Goal: Task Accomplishment & Management: Use online tool/utility

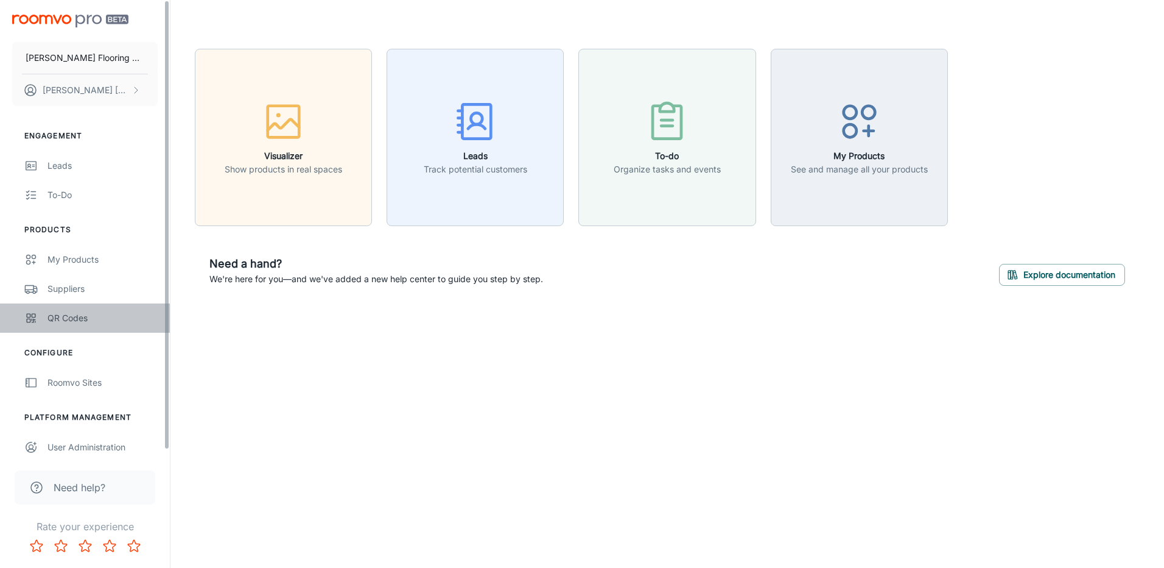
click at [62, 317] on div "QR Codes" at bounding box center [102, 317] width 110 height 13
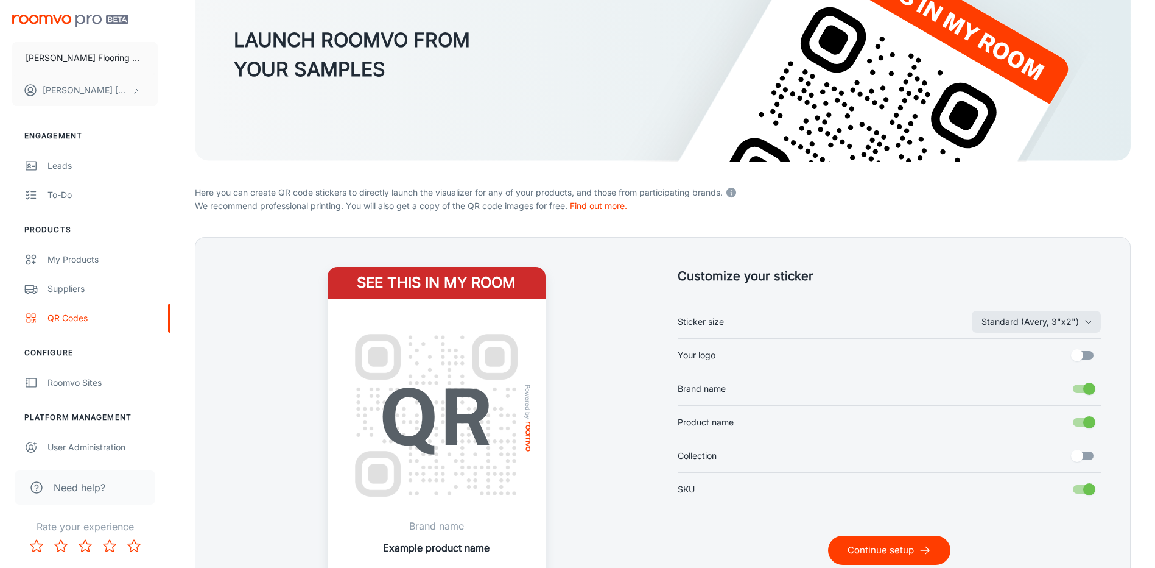
scroll to position [234, 0]
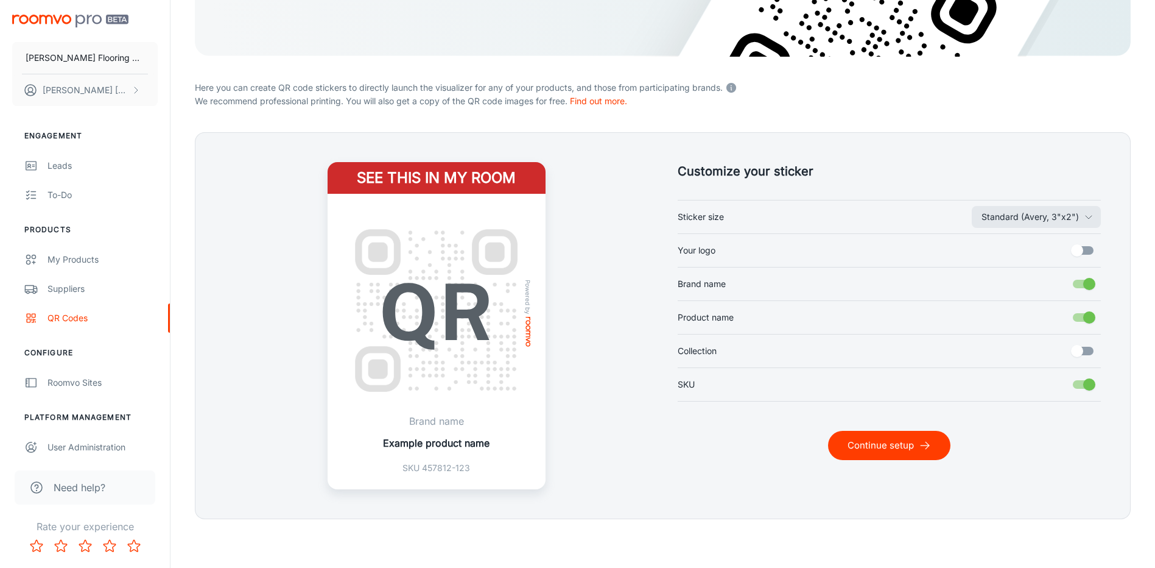
drag, startPoint x: 1078, startPoint y: 250, endPoint x: 1081, endPoint y: 275, distance: 25.2
click at [1078, 249] on input "Your logo" at bounding box center [1076, 250] width 69 height 23
checkbox input "true"
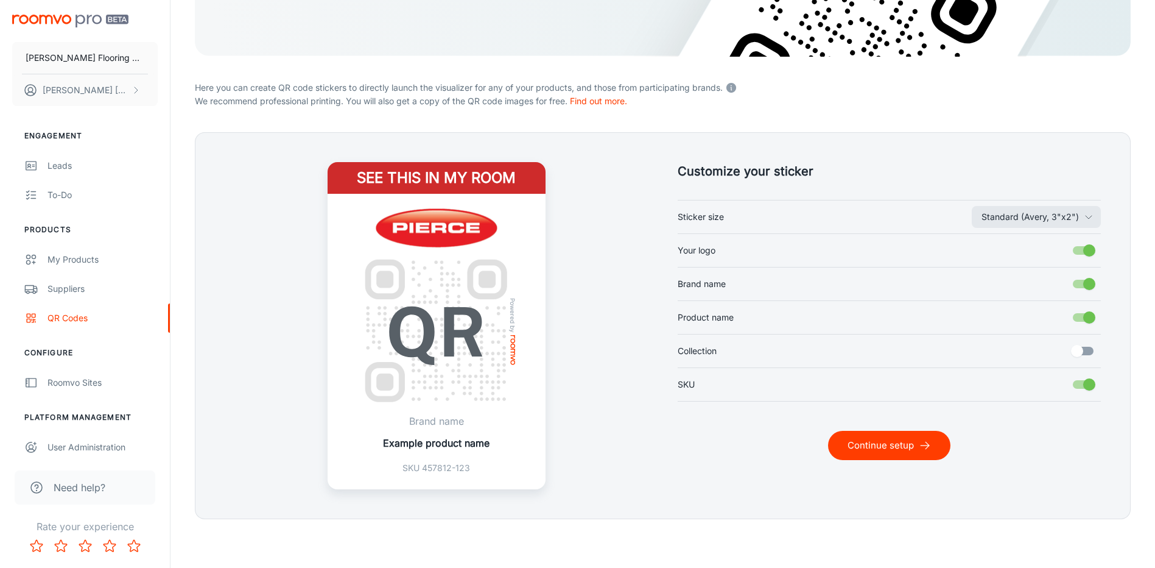
click at [888, 448] on button "Continue setup" at bounding box center [889, 445] width 122 height 29
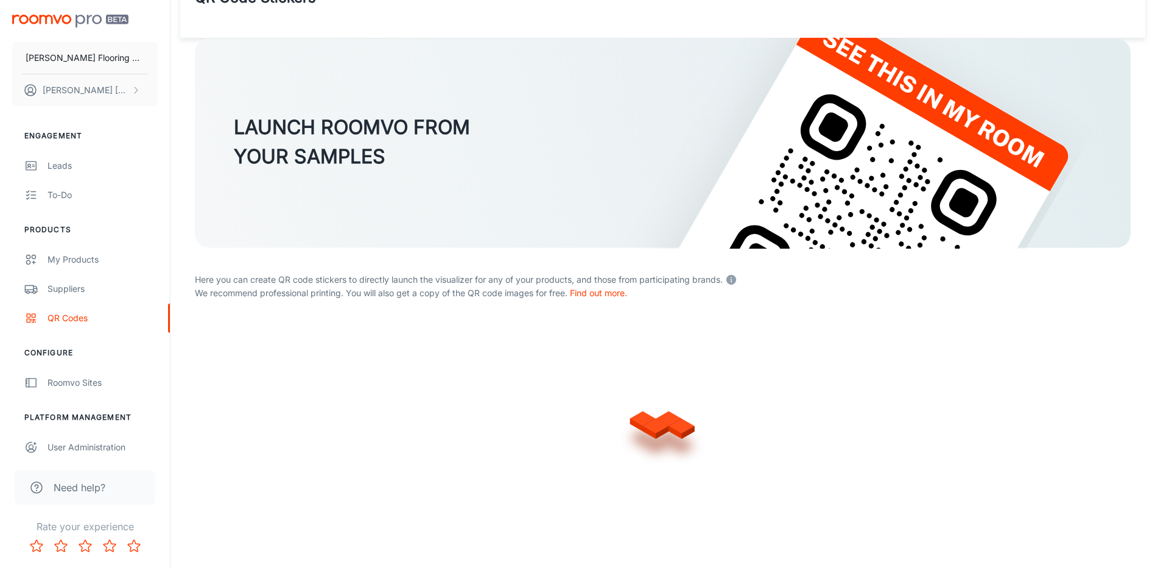
scroll to position [43, 0]
click at [795, 365] on div at bounding box center [663, 421] width 936 height 195
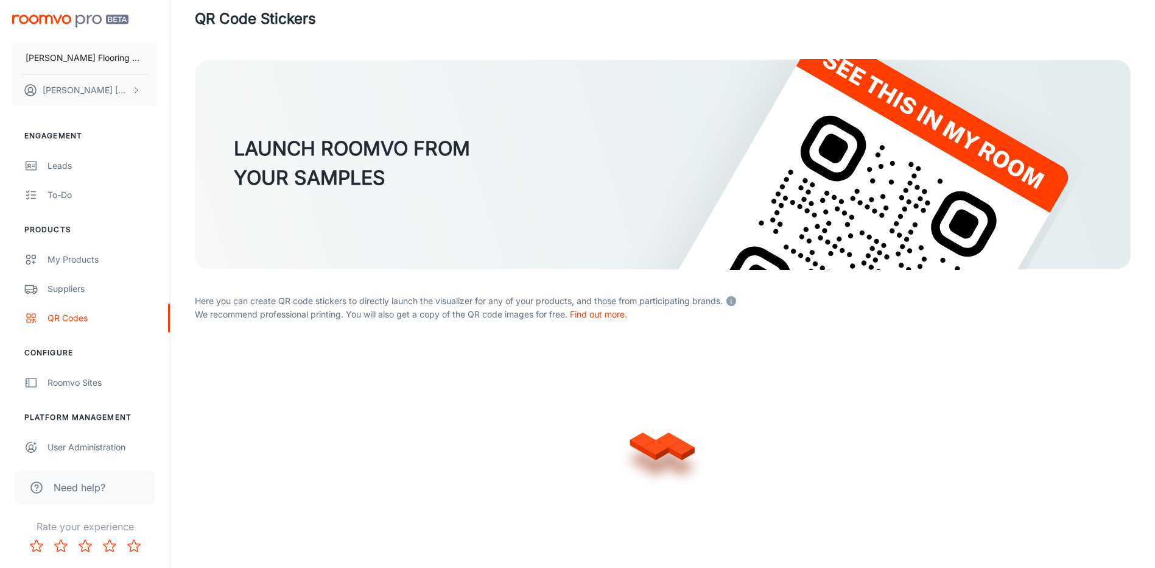
click at [865, 334] on form "LAUNCH ROOMVO FROM YOUR SAMPLES Here you can create QR code stickers to directl…" at bounding box center [663, 299] width 936 height 481
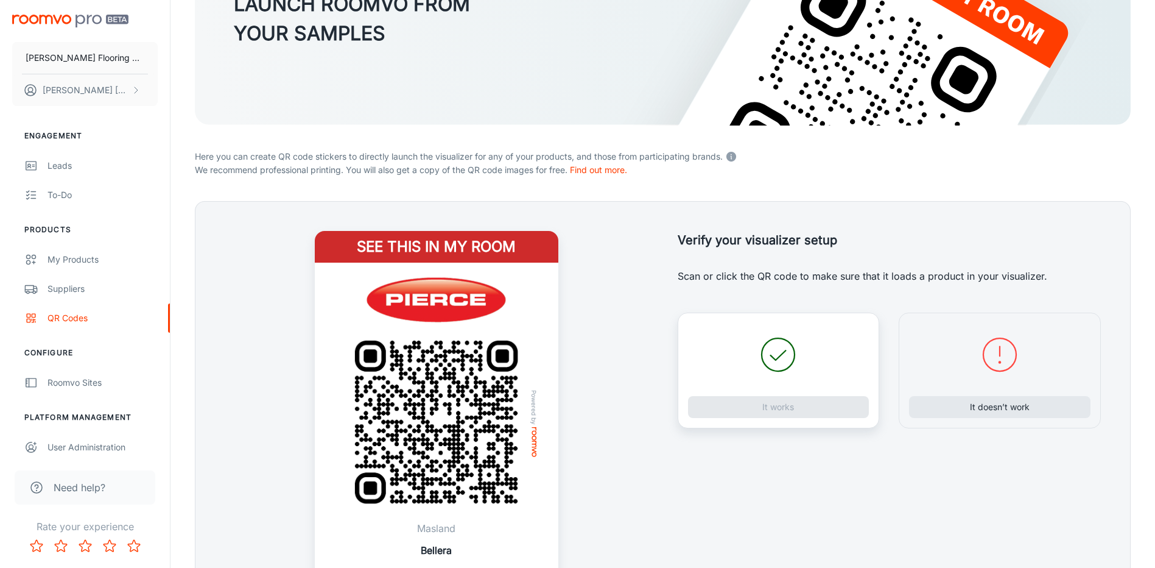
scroll to position [273, 0]
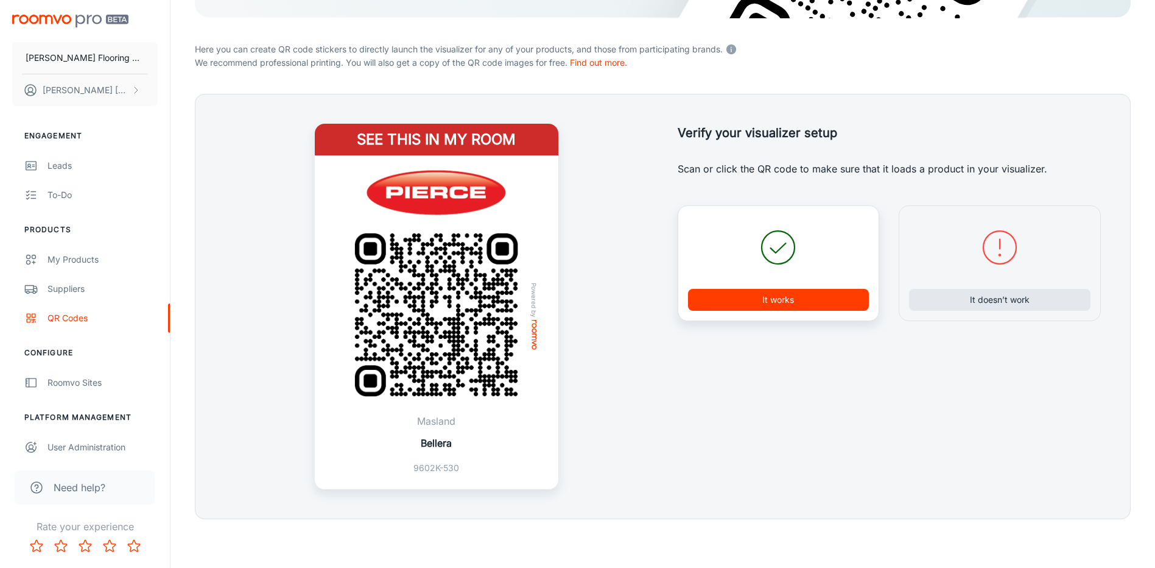
click at [776, 303] on button "It works" at bounding box center [778, 300] width 181 height 22
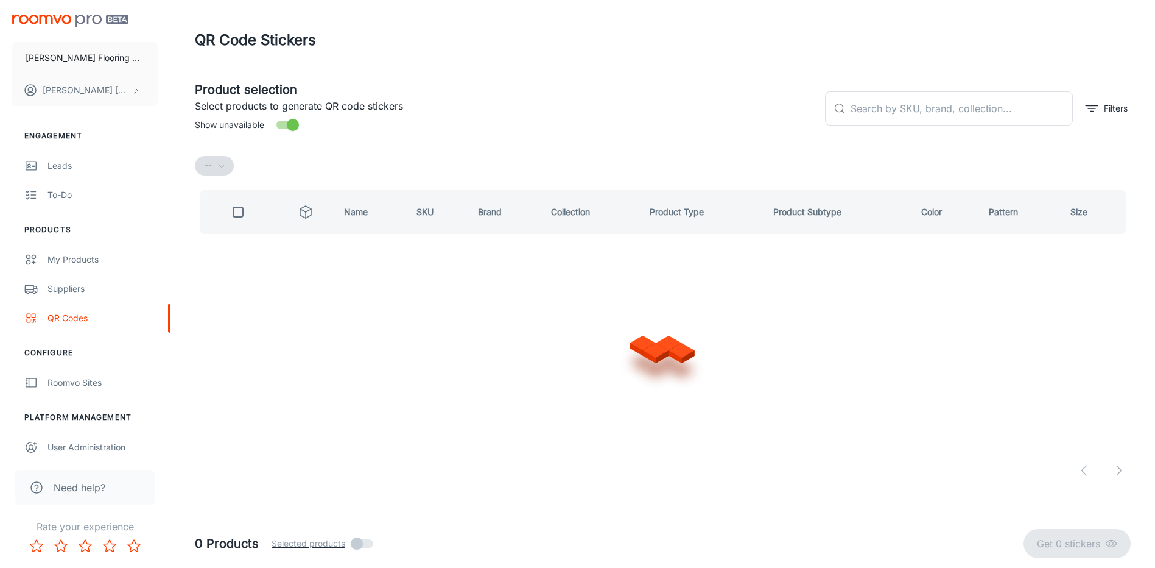
scroll to position [0, 0]
click at [885, 117] on input "text" at bounding box center [969, 108] width 225 height 34
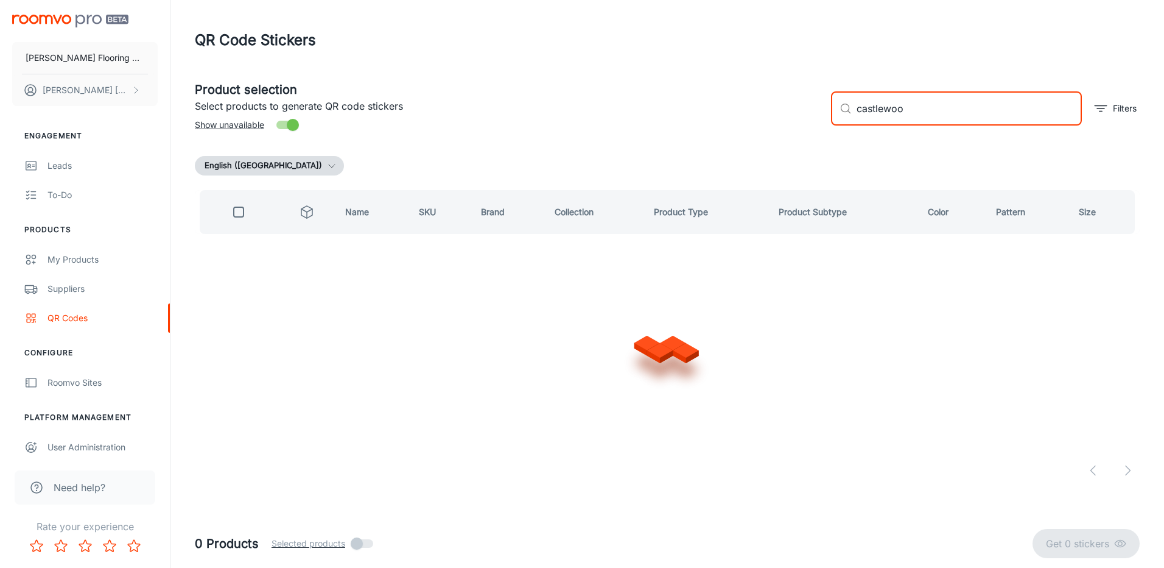
type input "castlewood"
checkbox input "false"
type input "castlewood 1100"
checkbox input "true"
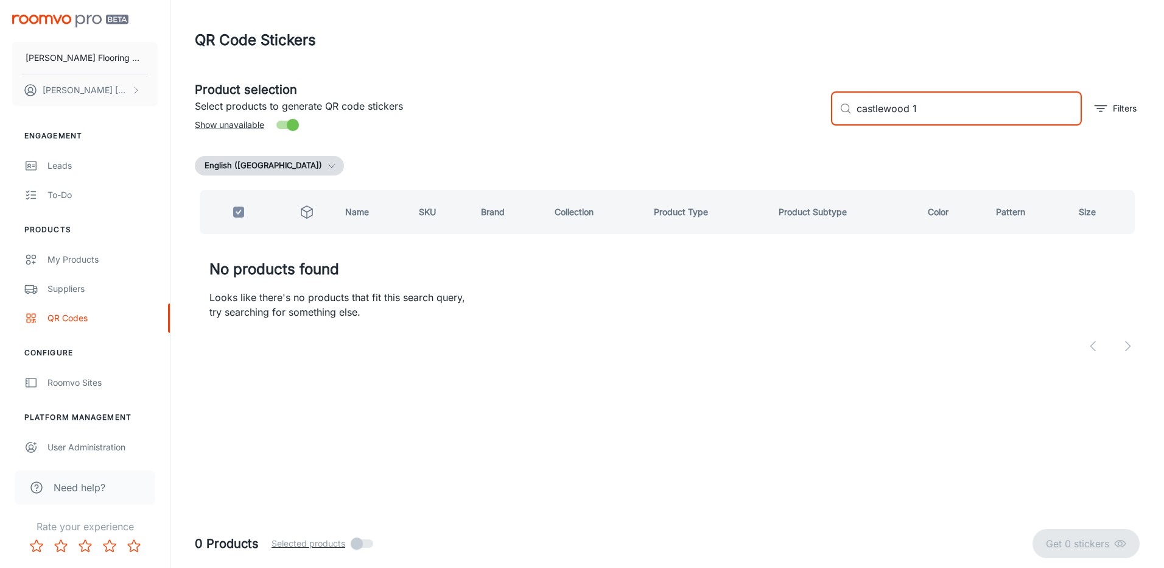
type input "castlewood"
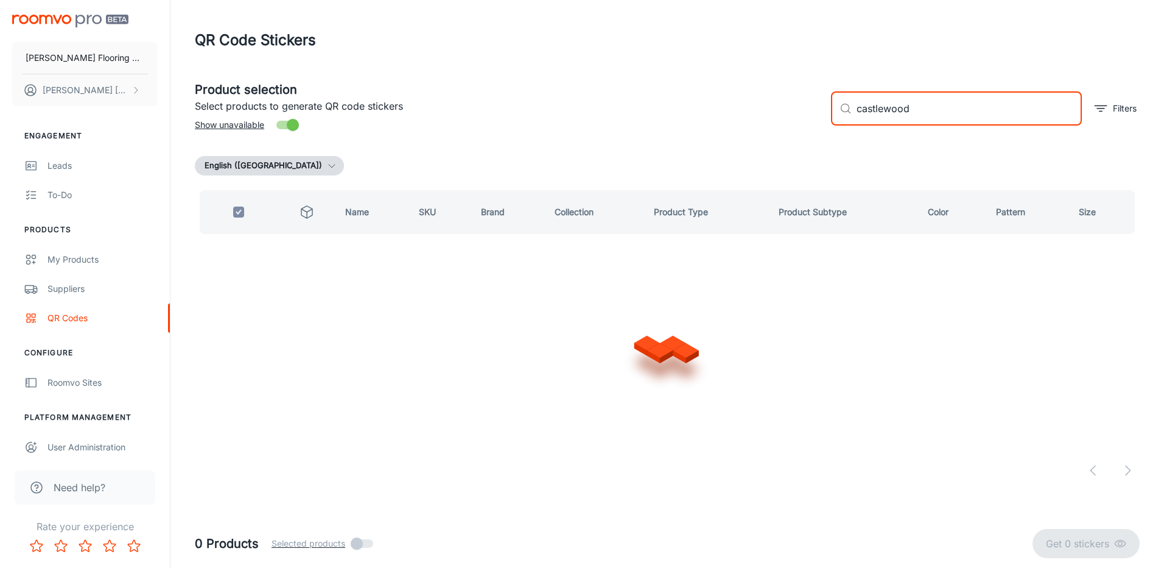
checkbox input "false"
click at [929, 105] on input "castlewood" at bounding box center [962, 108] width 222 height 34
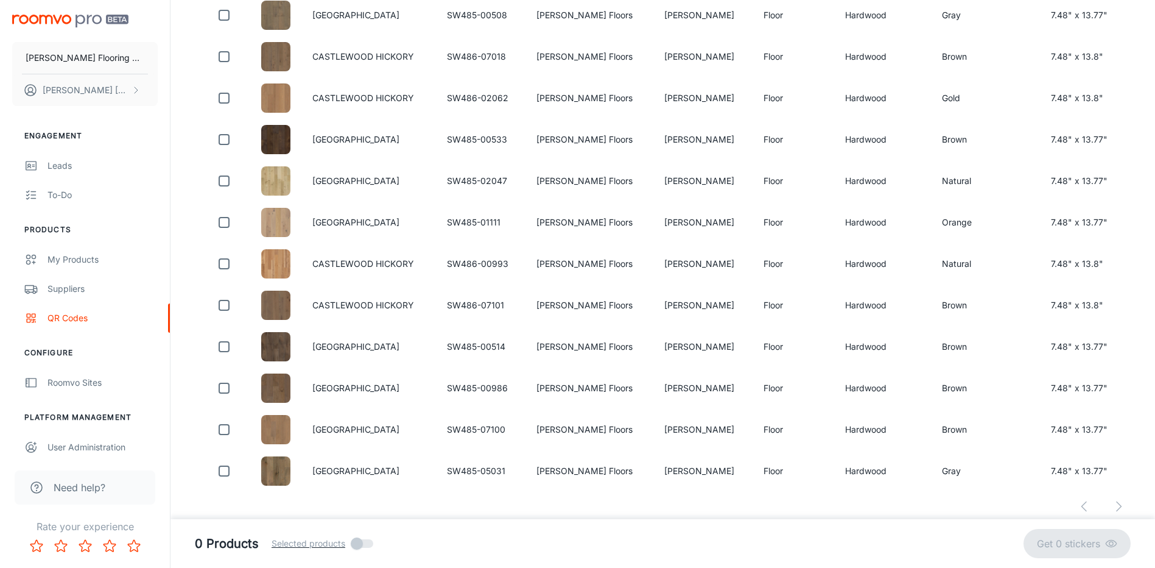
scroll to position [334, 0]
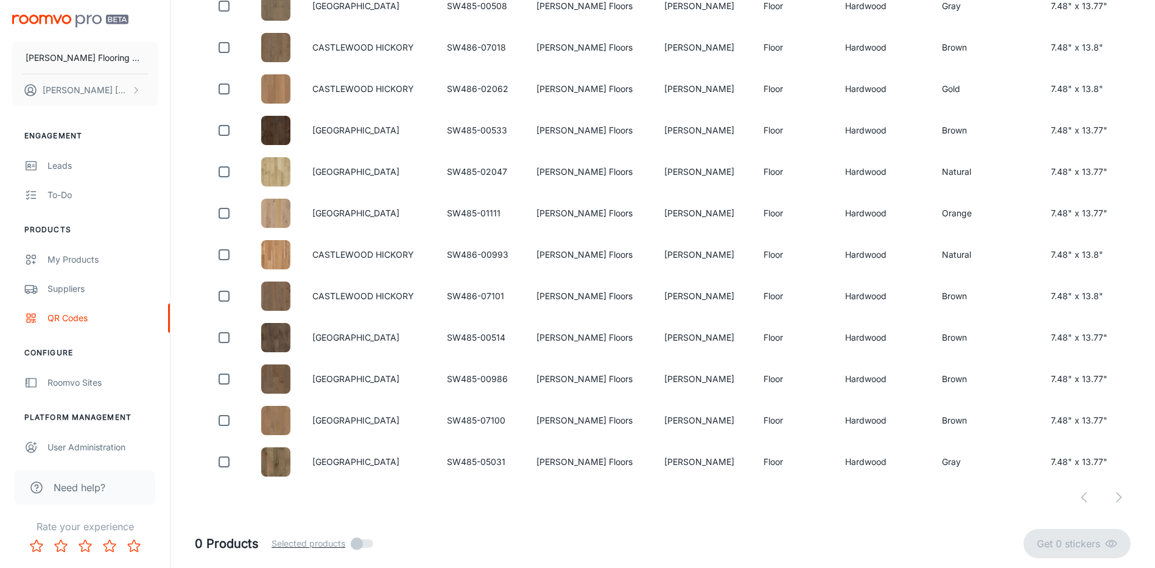
type input "castlewood"
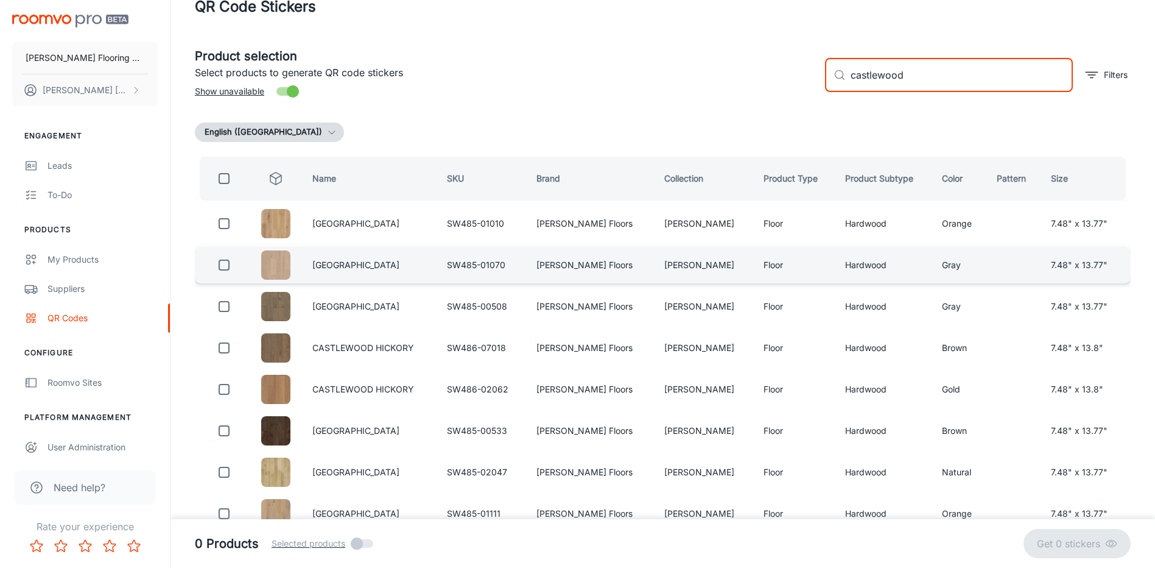
scroll to position [61, 0]
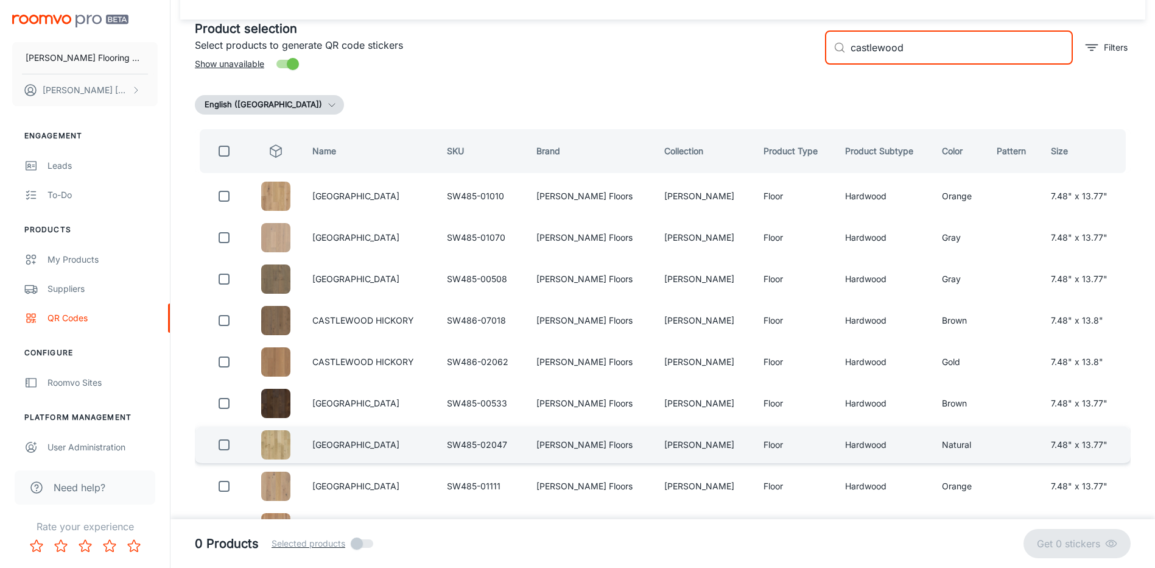
click at [224, 446] on input "checkbox" at bounding box center [224, 444] width 24 height 24
checkbox input "true"
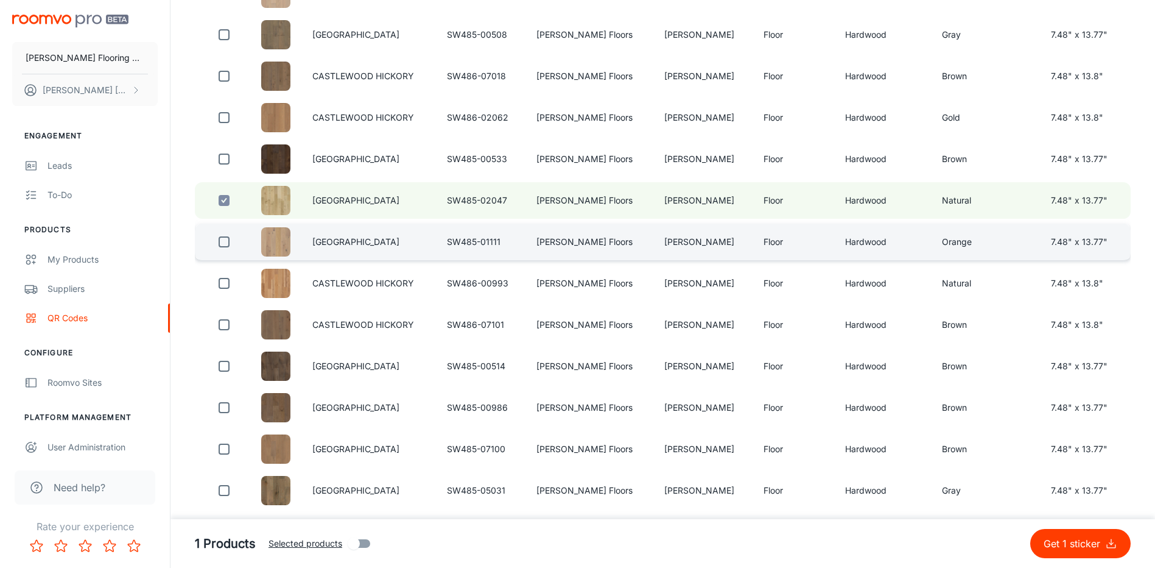
scroll to position [334, 0]
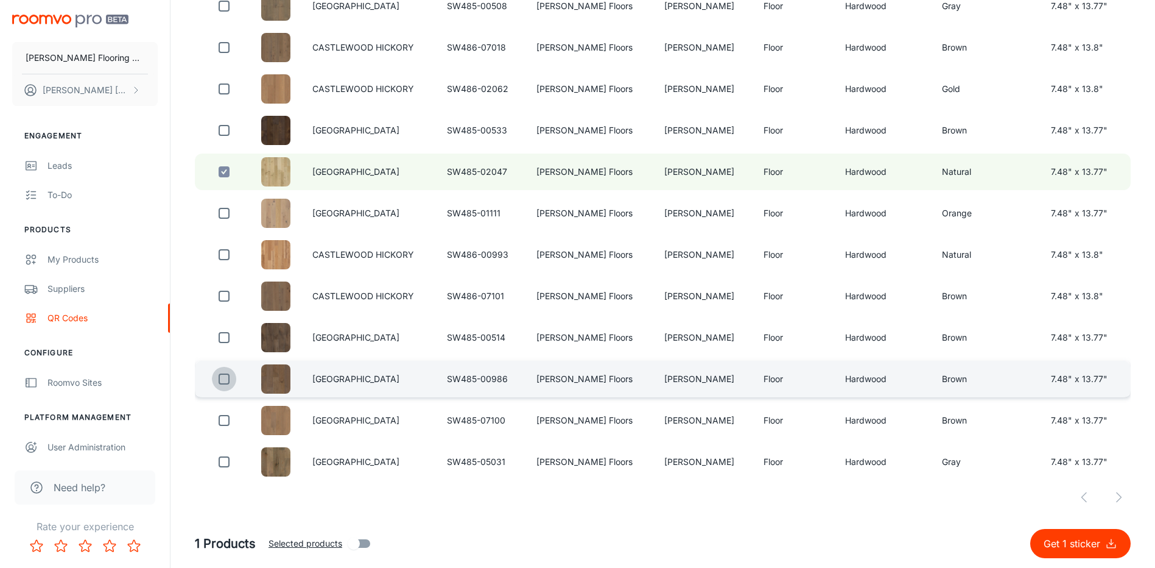
click at [220, 384] on input "checkbox" at bounding box center [224, 379] width 24 height 24
checkbox input "true"
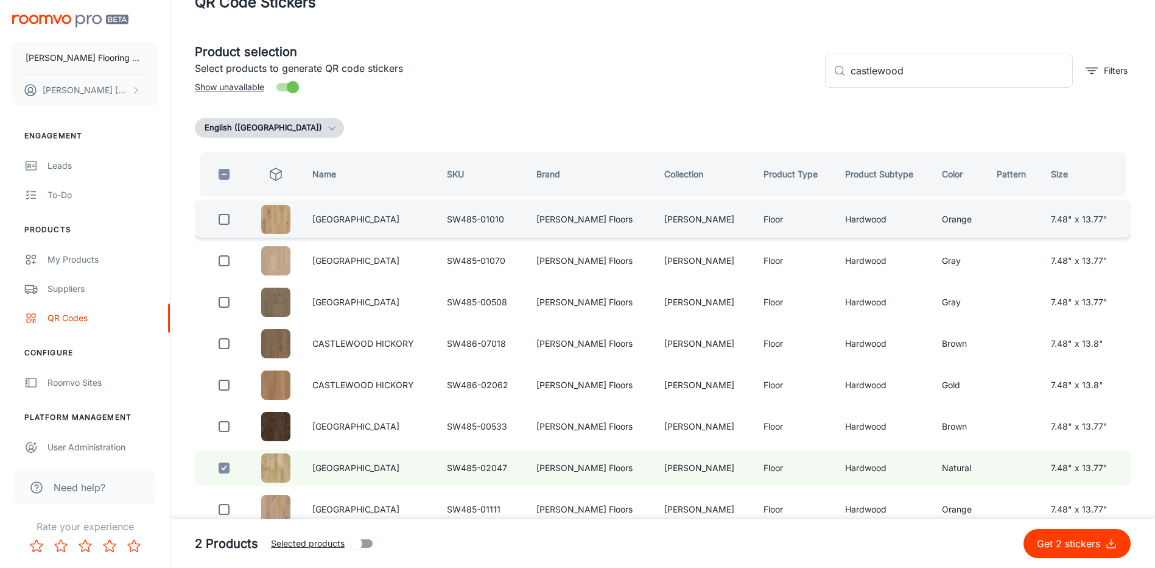
scroll to position [0, 0]
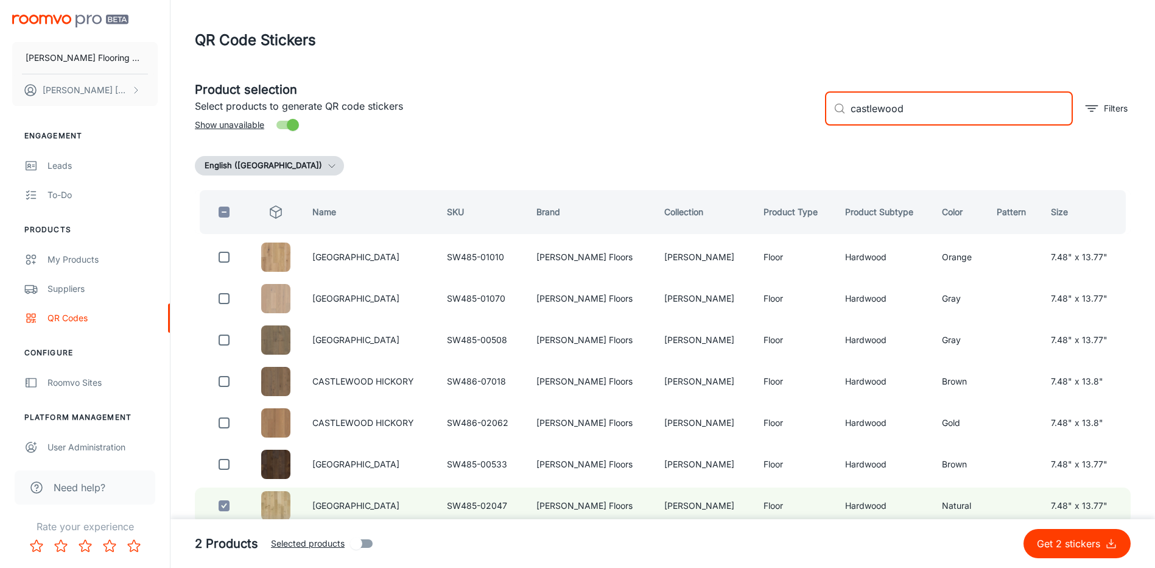
drag, startPoint x: 926, startPoint y: 114, endPoint x: 740, endPoint y: 141, distance: 187.6
click at [740, 140] on div "Product selection Select products to generate QR code stickers Show unavailable…" at bounding box center [663, 462] width 936 height 782
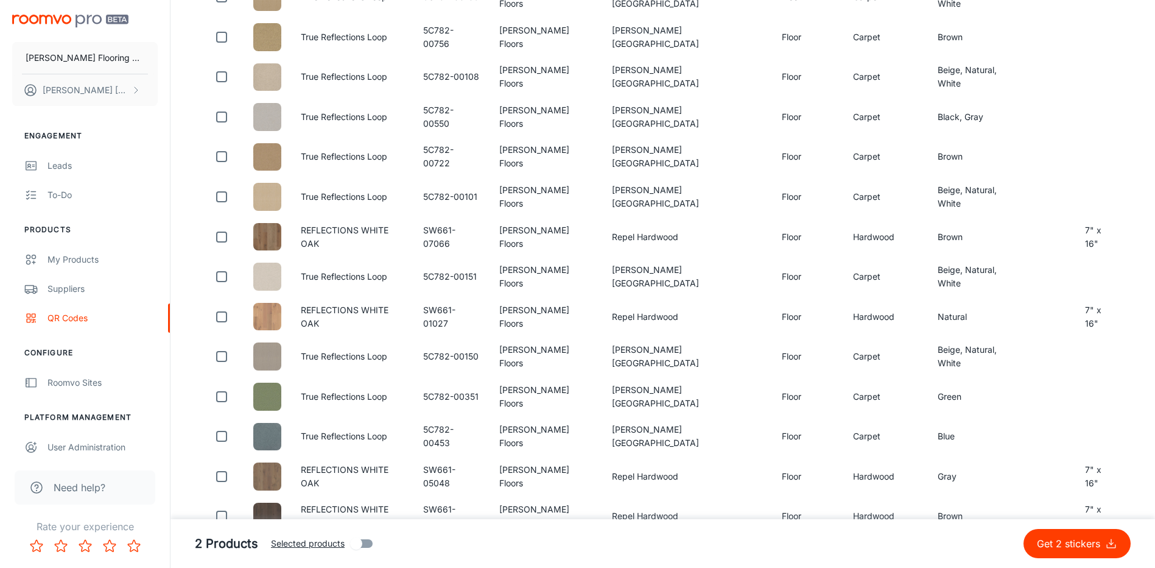
scroll to position [217, 0]
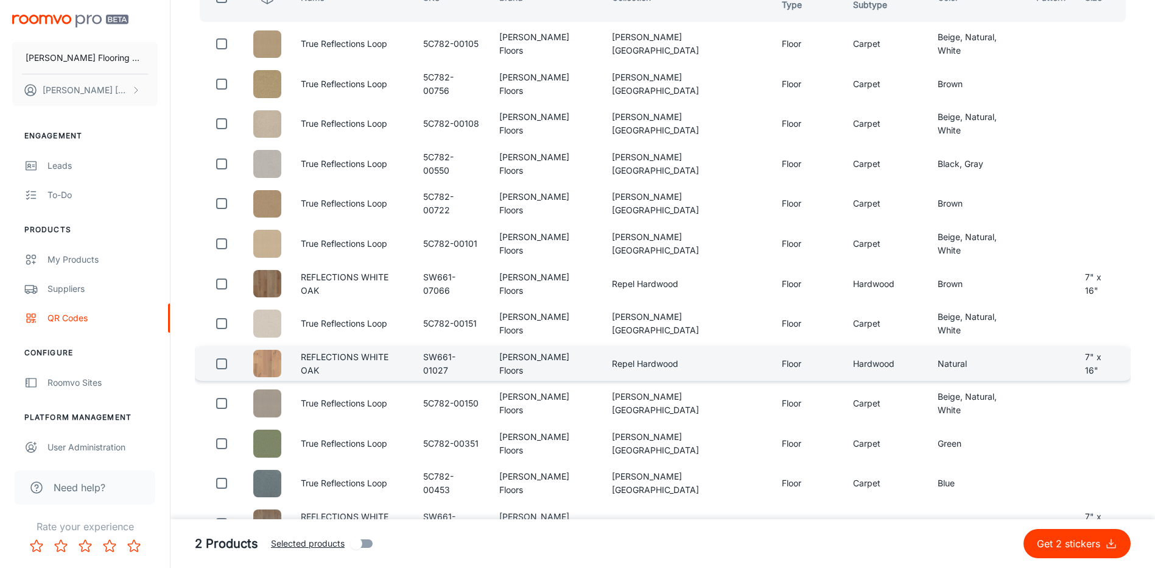
type input "reflections [PERSON_NAME]"
click at [229, 373] on input "checkbox" at bounding box center [221, 363] width 24 height 24
checkbox input "true"
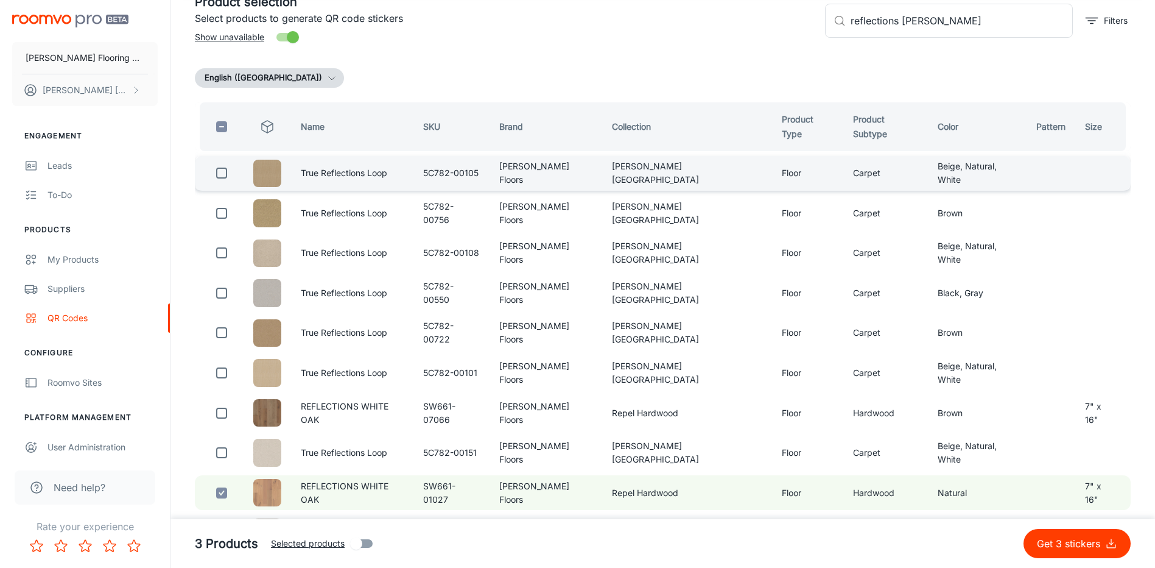
scroll to position [0, 0]
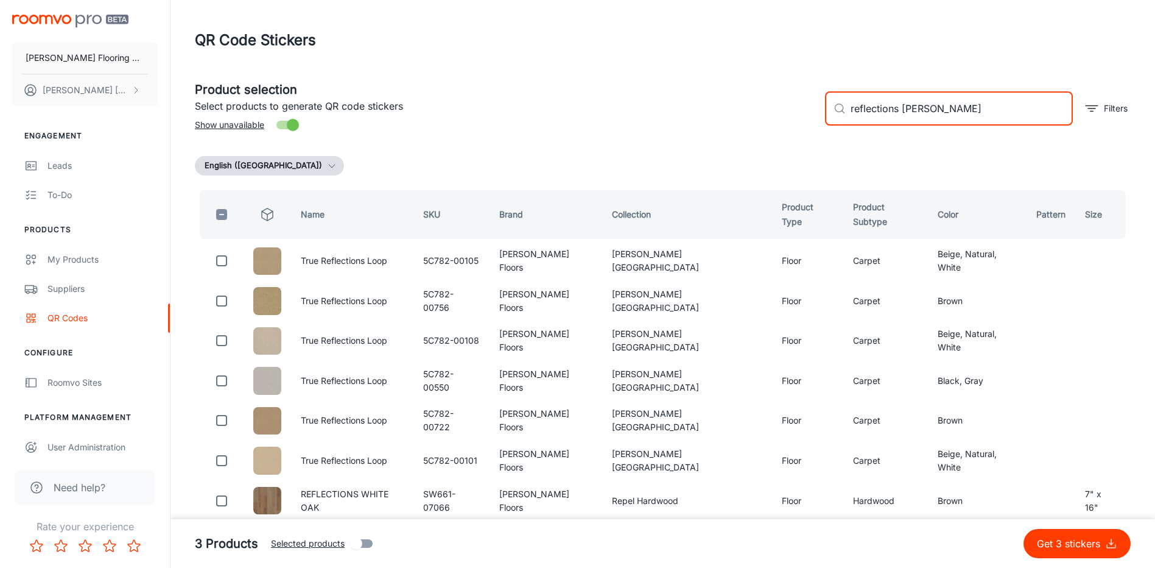
drag, startPoint x: 898, startPoint y: 110, endPoint x: 842, endPoint y: 116, distance: 57.0
click at [842, 116] on div "​ reflections [PERSON_NAME] ​" at bounding box center [949, 108] width 248 height 34
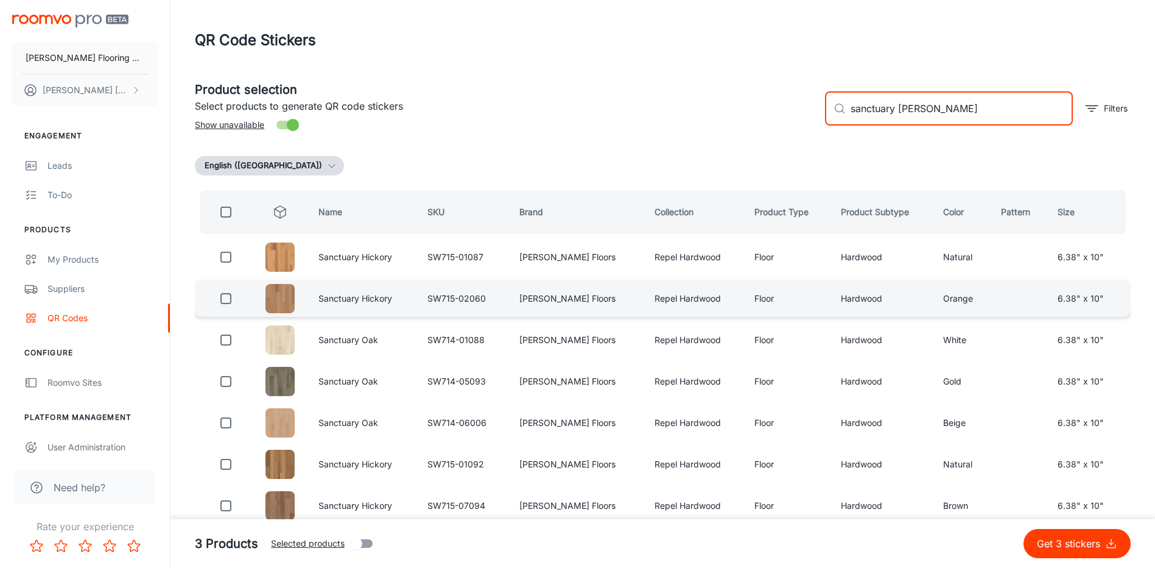
type input "sanctuary [PERSON_NAME]"
drag, startPoint x: 223, startPoint y: 296, endPoint x: 359, endPoint y: 309, distance: 136.4
click at [224, 295] on input "checkbox" at bounding box center [226, 298] width 24 height 24
checkbox input "true"
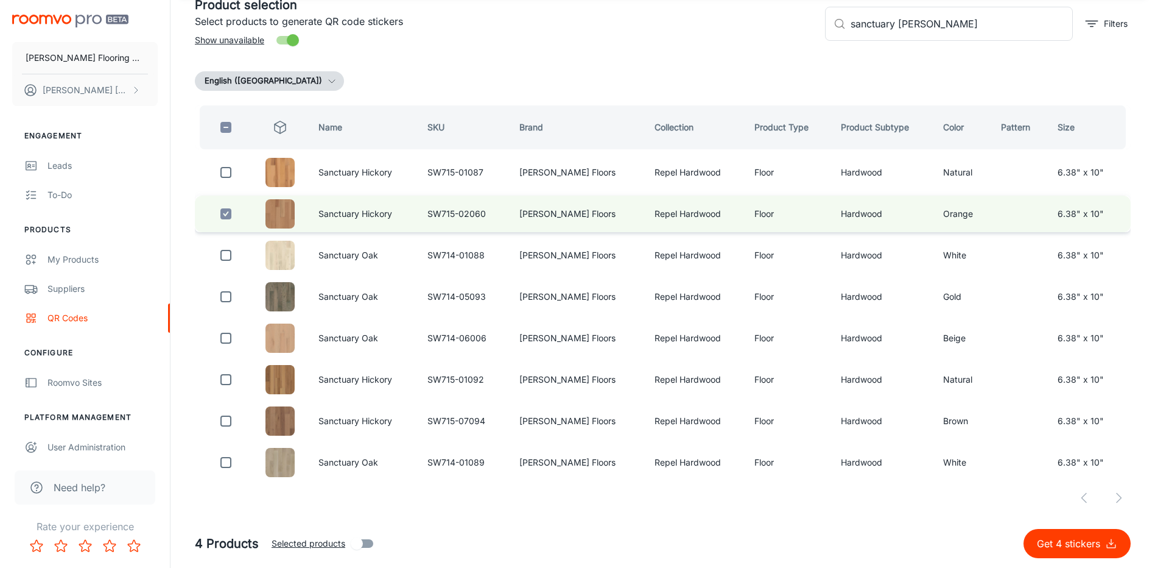
scroll to position [85, 0]
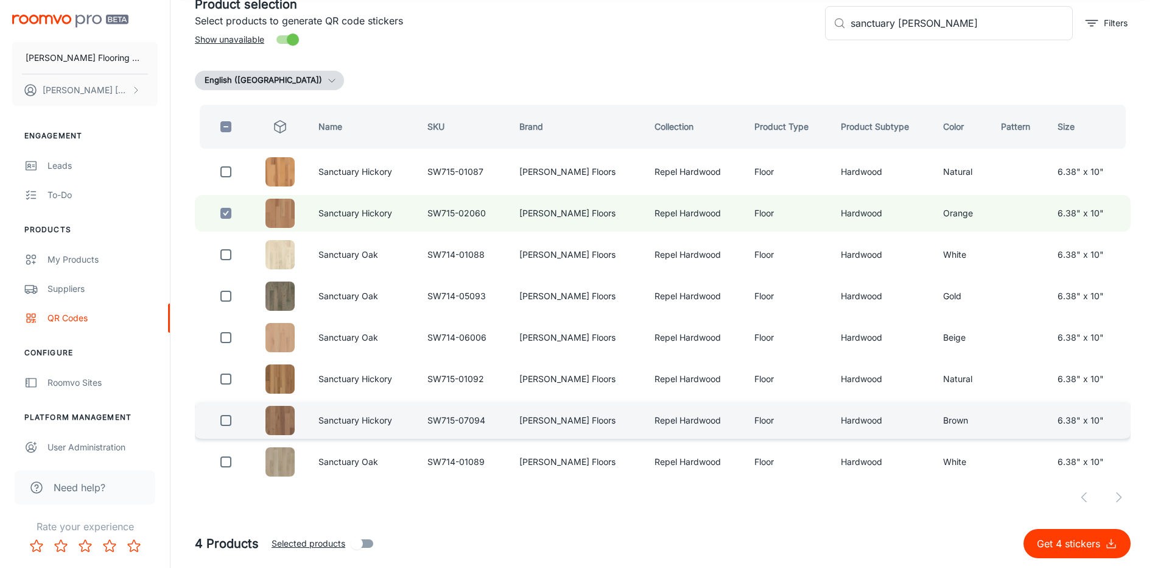
click at [230, 420] on input "checkbox" at bounding box center [226, 420] width 24 height 24
checkbox input "true"
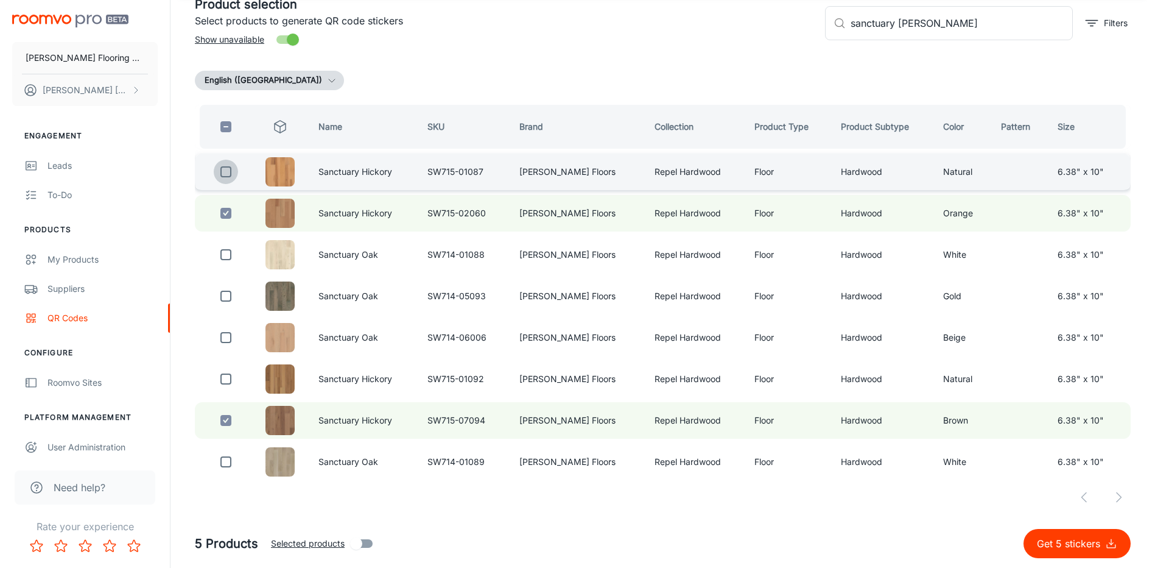
click at [222, 174] on input "checkbox" at bounding box center [226, 172] width 24 height 24
checkbox input "true"
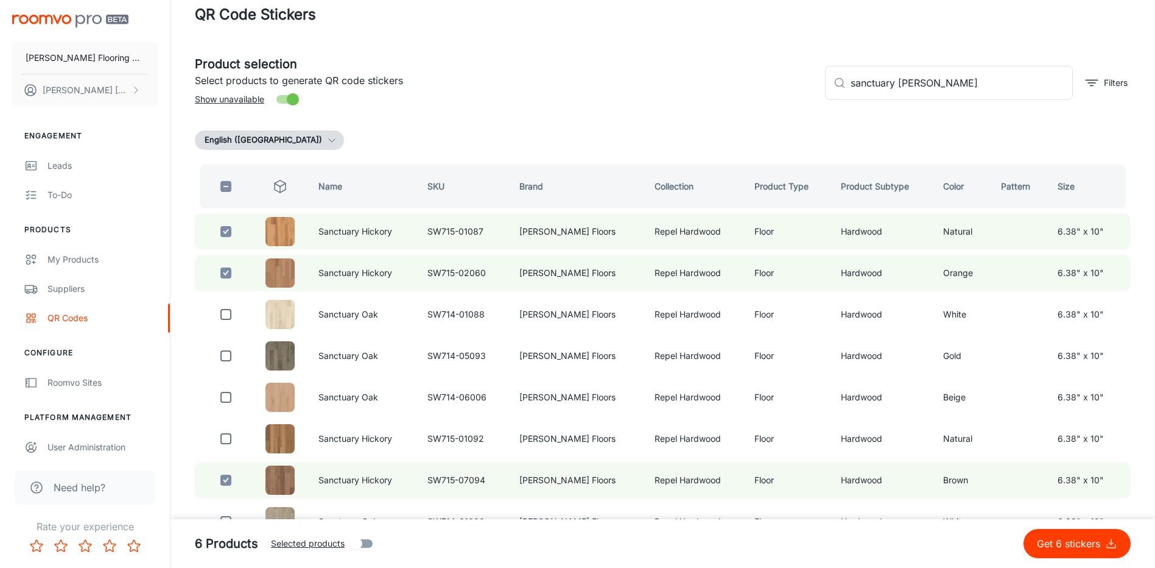
scroll to position [0, 0]
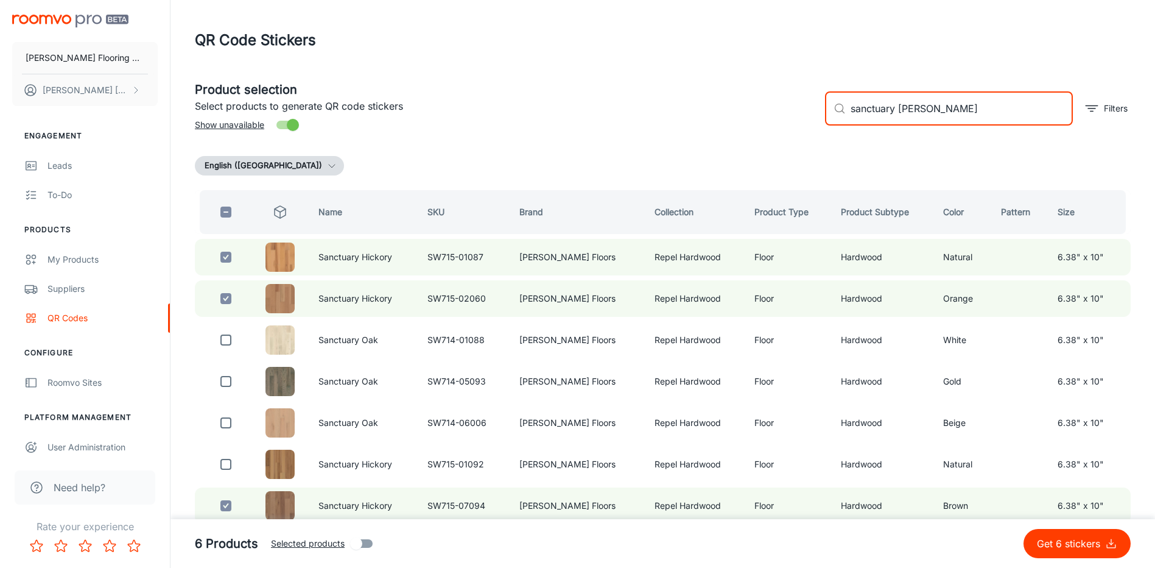
drag, startPoint x: 898, startPoint y: 110, endPoint x: 808, endPoint y: 114, distance: 89.6
click at [808, 114] on div "Product selection Select products to generate QR code stickers Show unavailable…" at bounding box center [658, 104] width 946 height 66
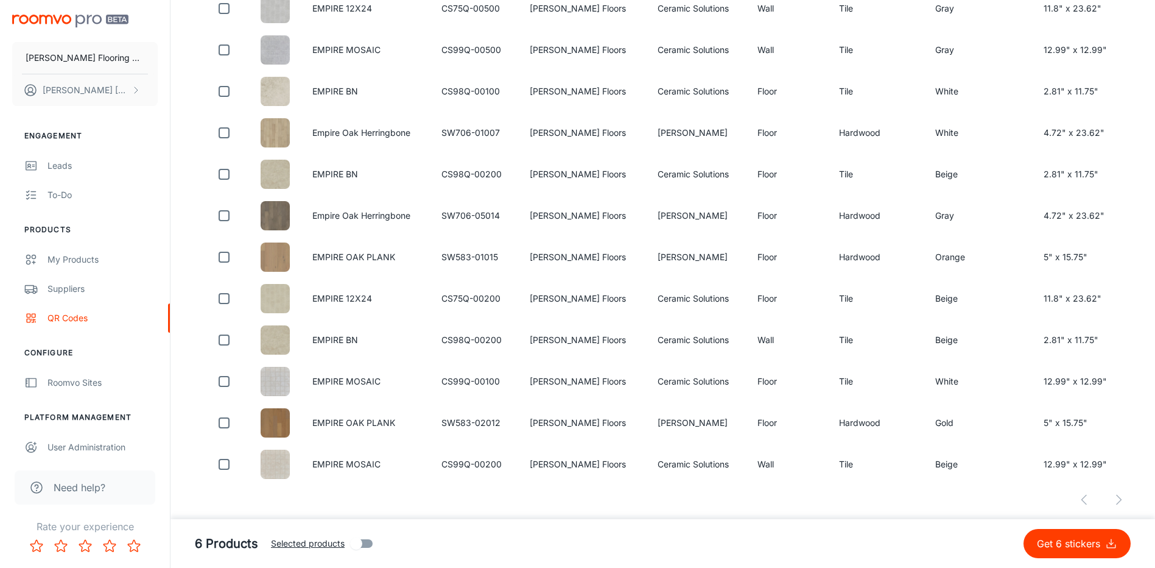
scroll to position [913, 0]
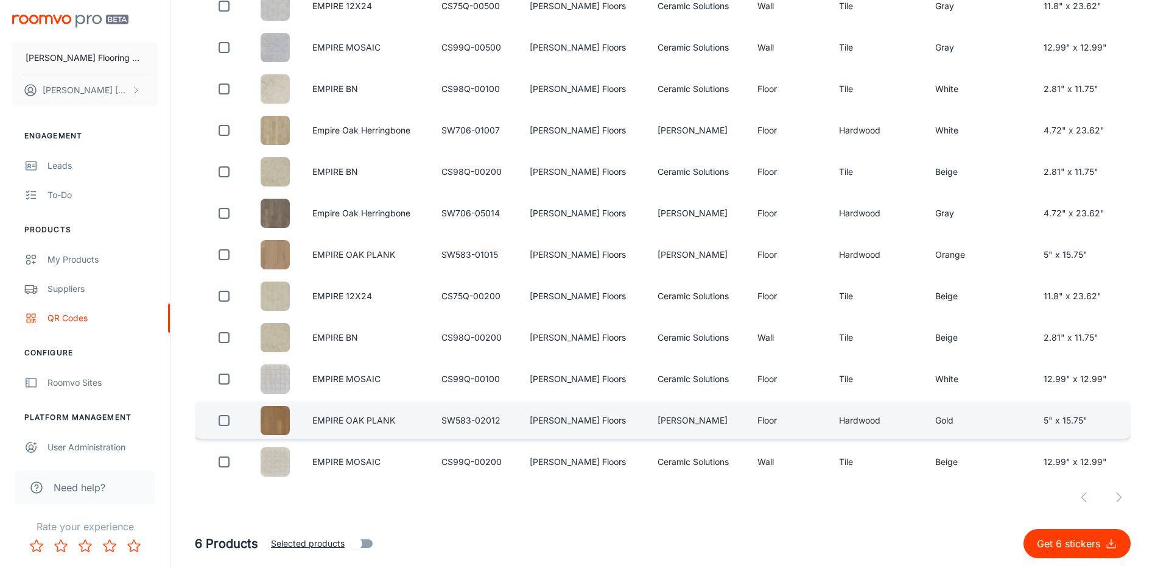
type input "[PERSON_NAME]"
click at [228, 421] on input "checkbox" at bounding box center [224, 420] width 24 height 24
checkbox input "true"
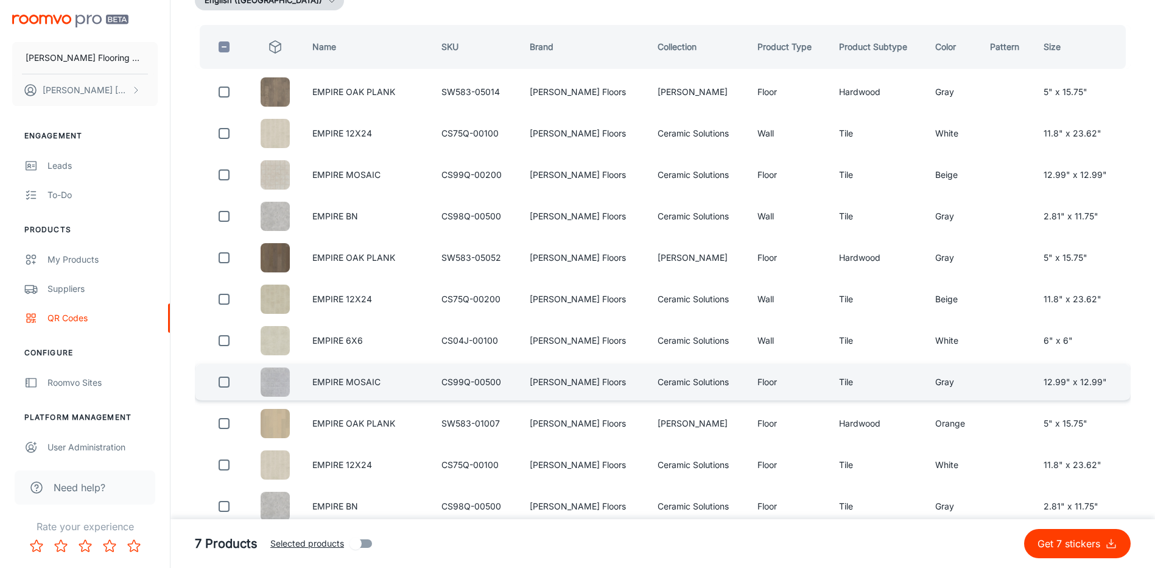
scroll to position [122, 0]
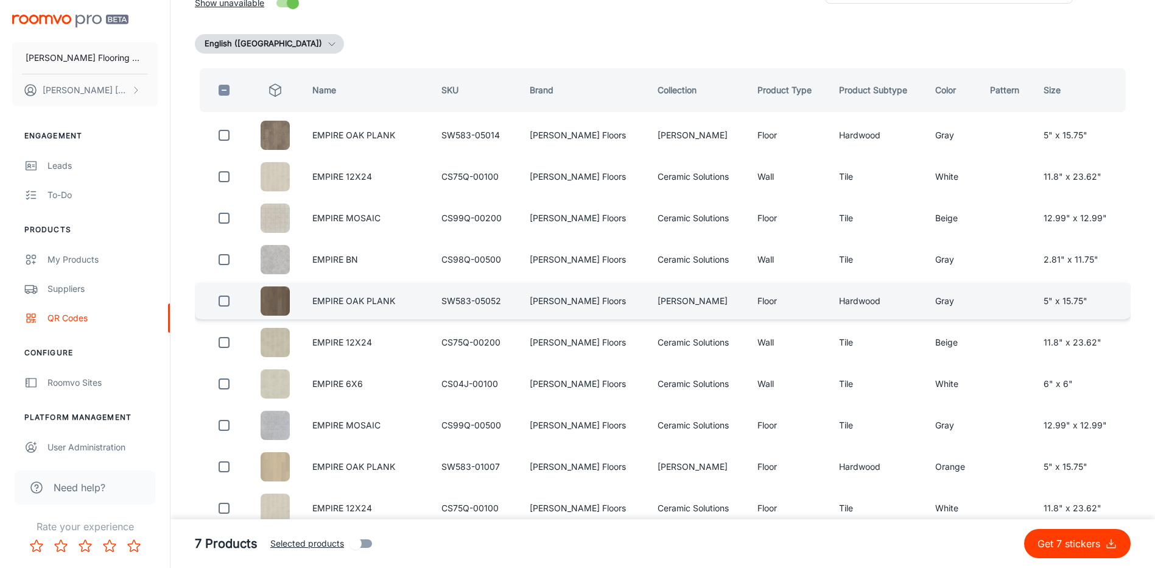
click at [227, 304] on input "checkbox" at bounding box center [224, 301] width 24 height 24
checkbox input "true"
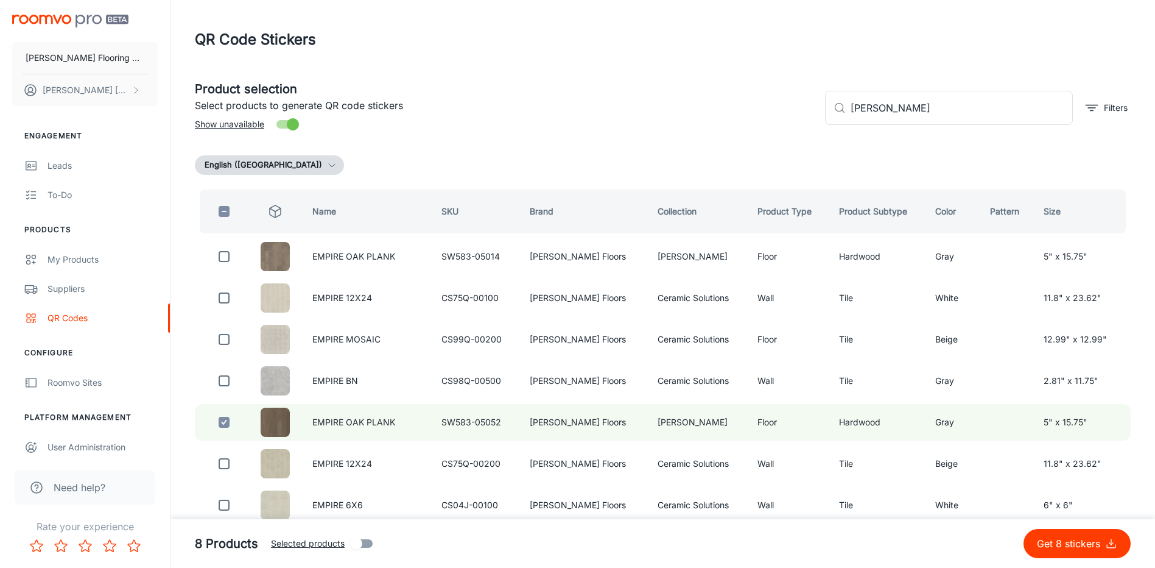
scroll to position [0, 0]
drag, startPoint x: 880, startPoint y: 110, endPoint x: 821, endPoint y: 119, distance: 59.2
click at [821, 119] on div "​ empire [PERSON_NAME] ​ Filters" at bounding box center [972, 104] width 315 height 66
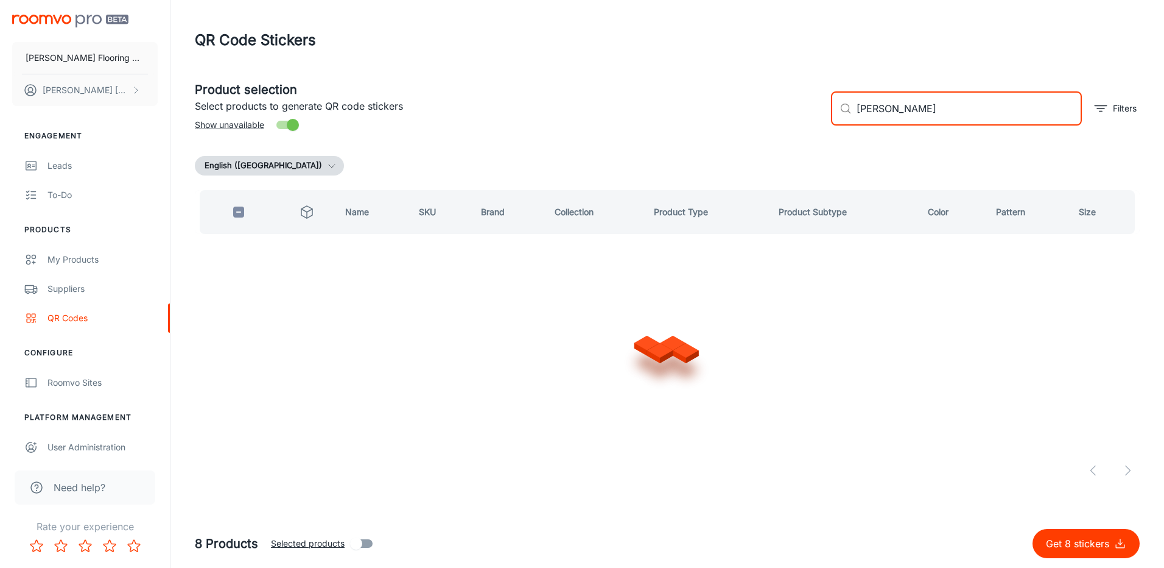
type input "landmark [PERSON_NAME]"
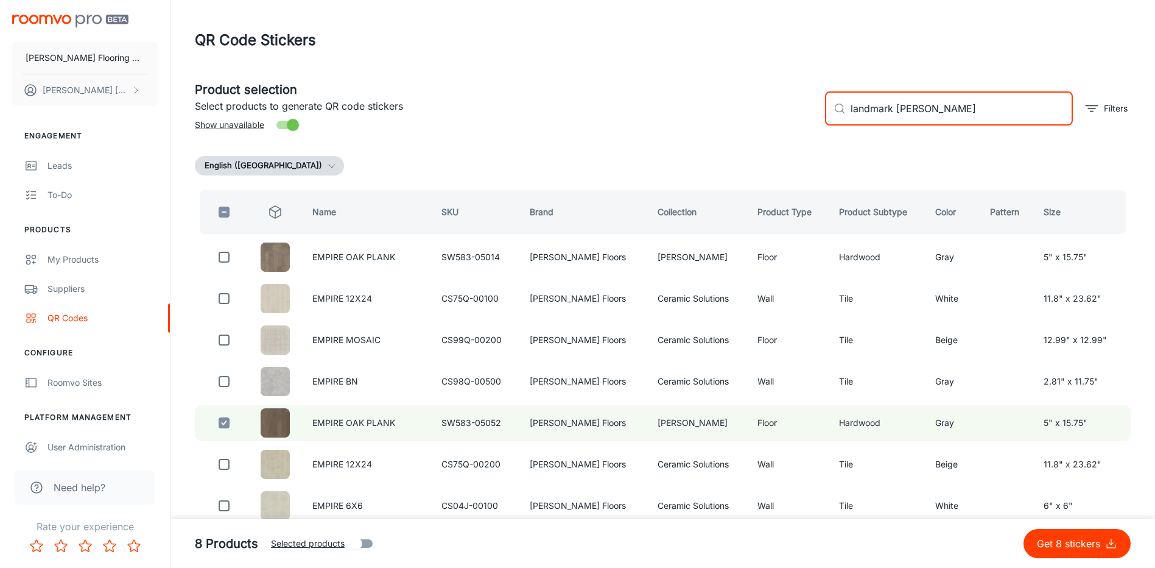
drag, startPoint x: 889, startPoint y: 117, endPoint x: 805, endPoint y: 128, distance: 84.8
click at [805, 128] on div "Product selection Select products to generate QR code stickers Show unavailable…" at bounding box center [658, 104] width 946 height 66
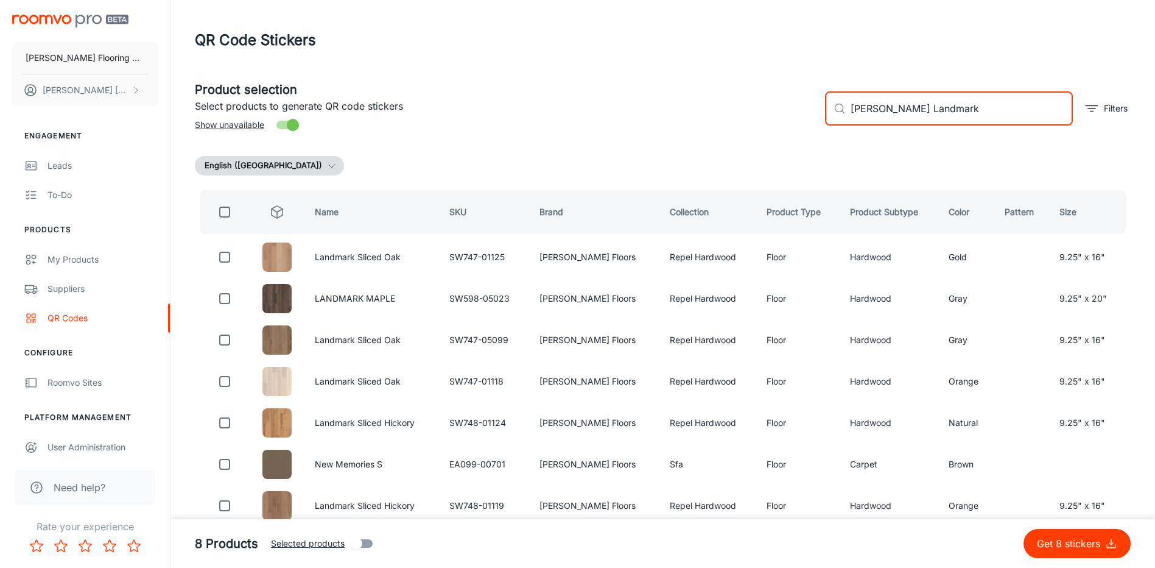
drag, startPoint x: 924, startPoint y: 109, endPoint x: 887, endPoint y: 119, distance: 38.6
click at [887, 119] on input "[PERSON_NAME] Landmark" at bounding box center [962, 108] width 222 height 34
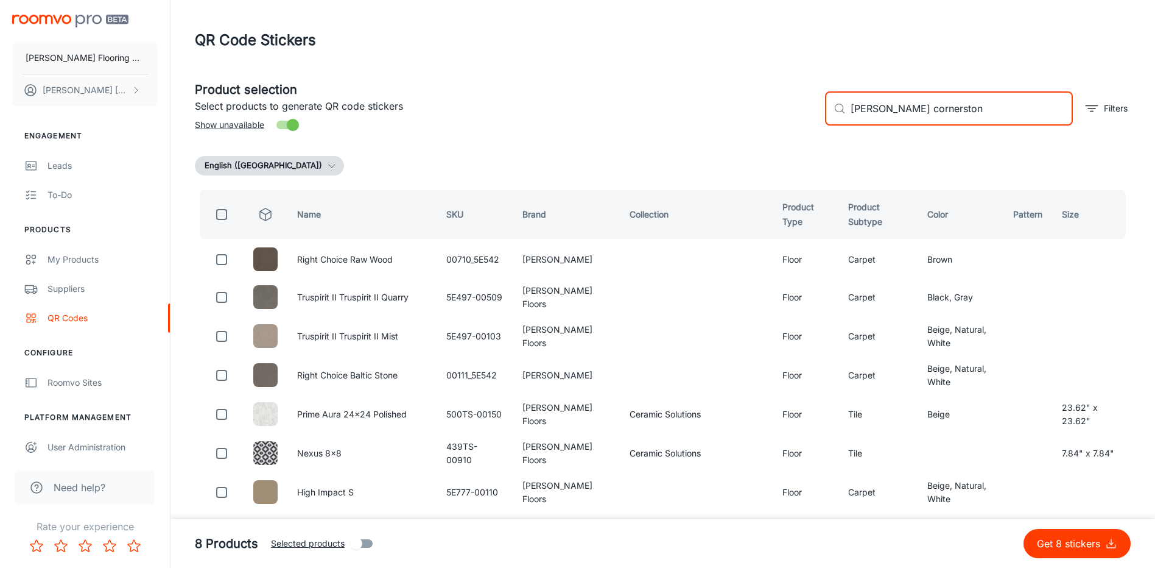
type input "[PERSON_NAME] cornerstone"
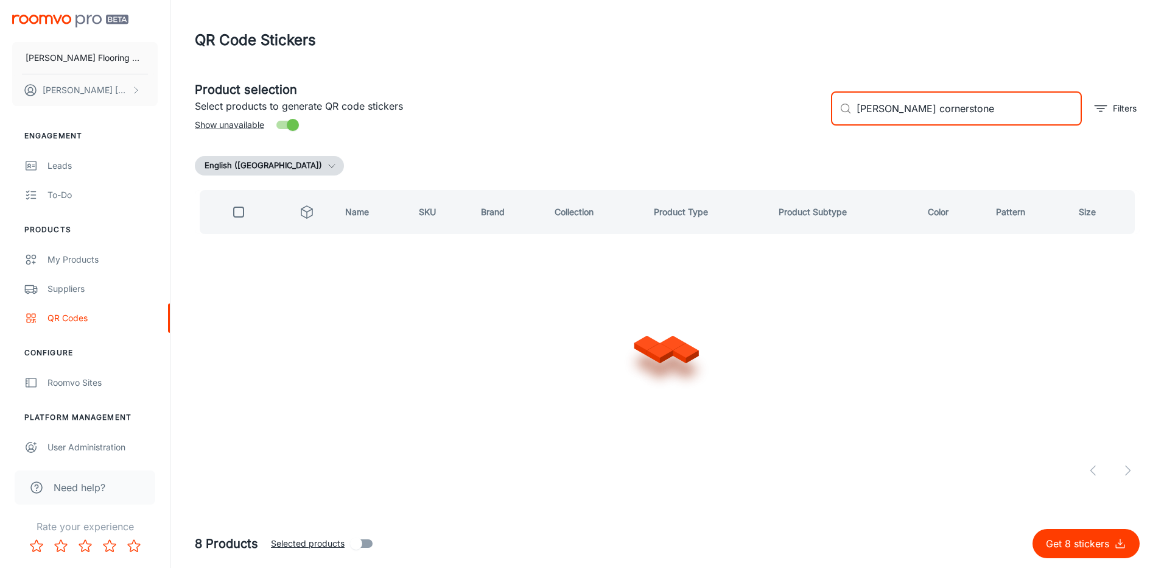
checkbox input "true"
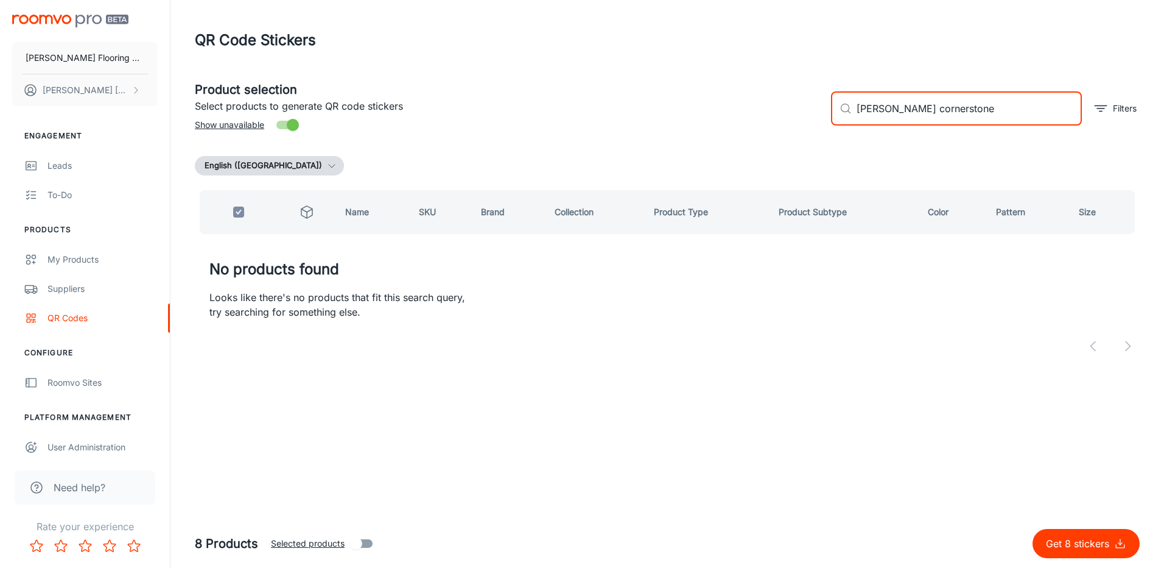
drag, startPoint x: 946, startPoint y: 108, endPoint x: 879, endPoint y: 122, distance: 68.3
click at [879, 122] on input "[PERSON_NAME] cornerstone" at bounding box center [969, 108] width 225 height 34
type input "[PERSON_NAME] C"
checkbox input "false"
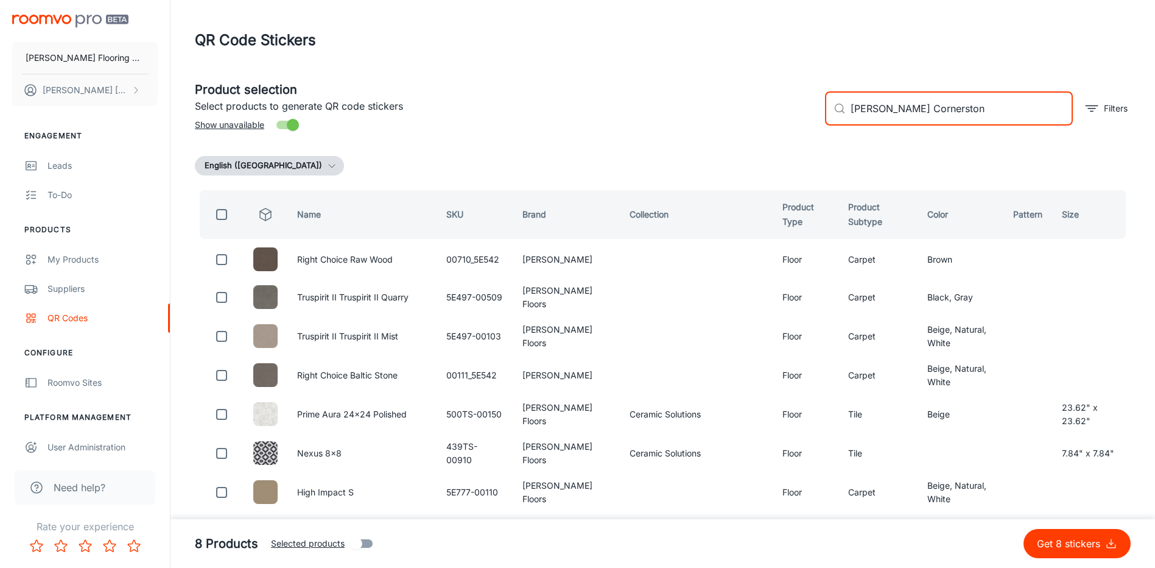
type input "[PERSON_NAME] Cornerstone"
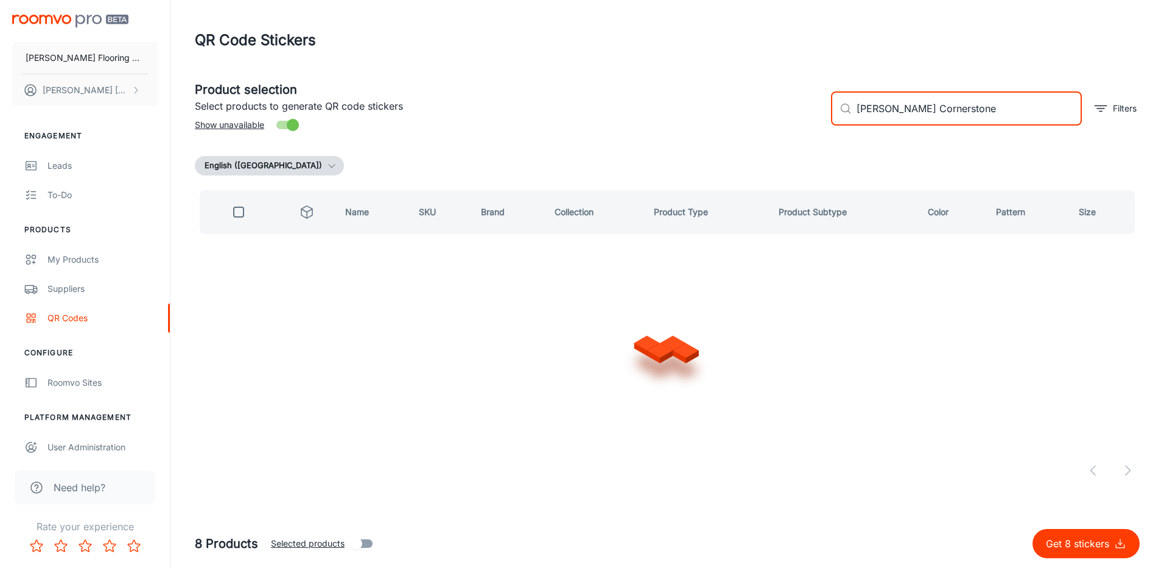
checkbox input "true"
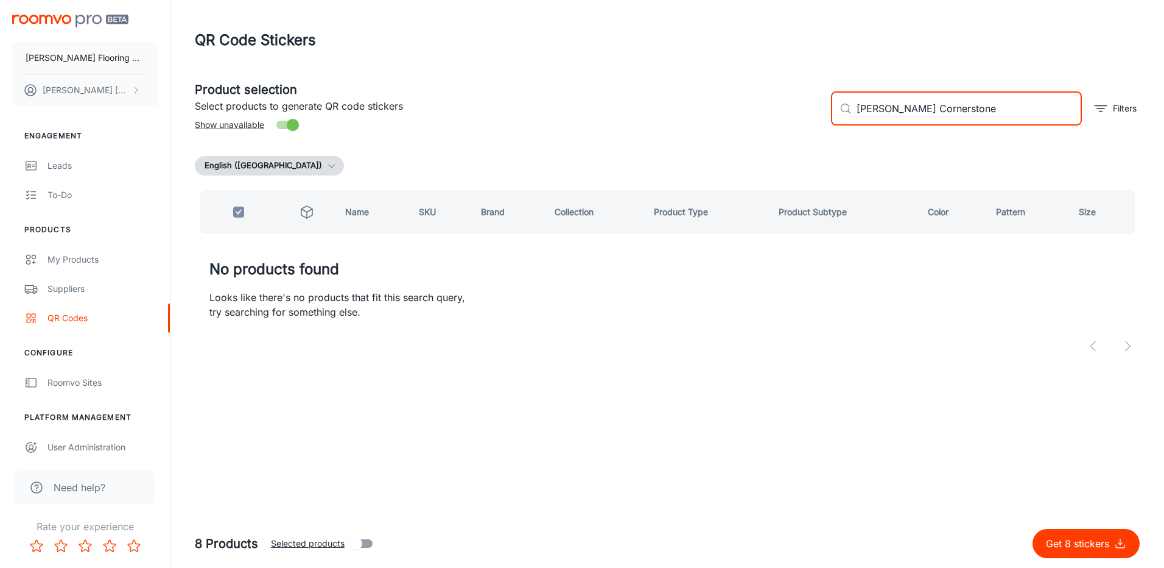
drag, startPoint x: 887, startPoint y: 108, endPoint x: 859, endPoint y: 127, distance: 33.6
click at [859, 127] on div "​ [PERSON_NAME] Cornerstone ​ Filters" at bounding box center [980, 104] width 318 height 66
type input "Cornerstone"
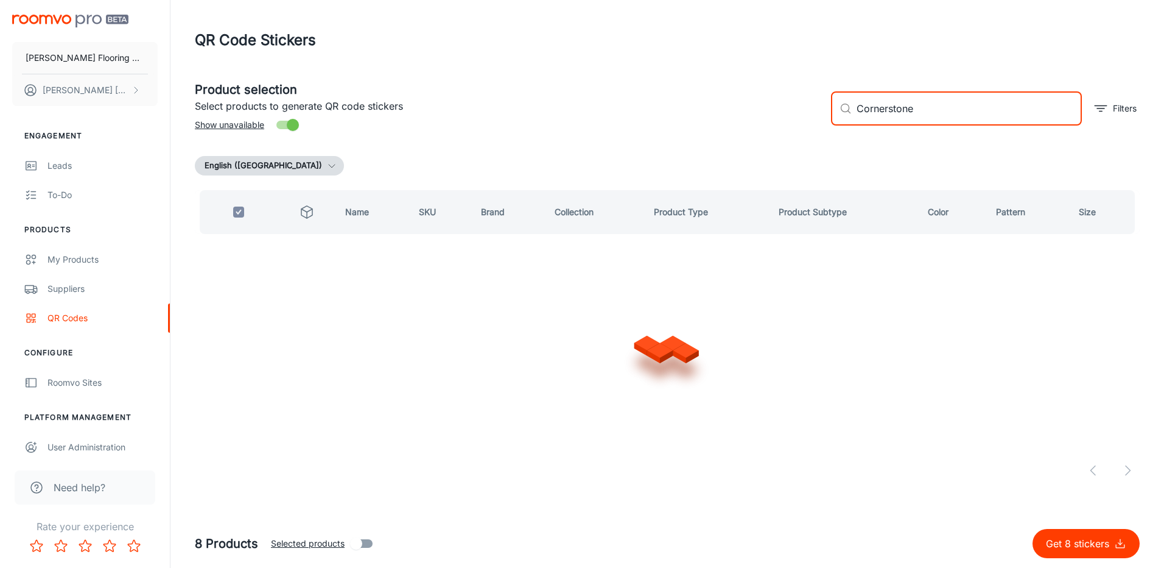
checkbox input "false"
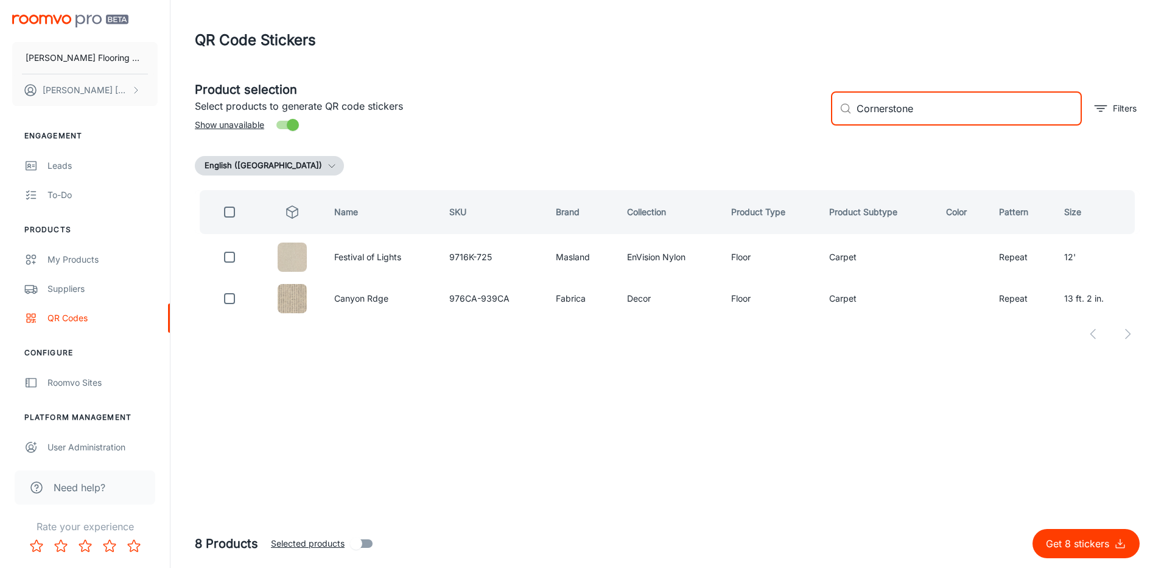
drag, startPoint x: 885, startPoint y: 118, endPoint x: 867, endPoint y: 124, distance: 19.1
click at [867, 124] on input "Cornerstone" at bounding box center [969, 108] width 225 height 34
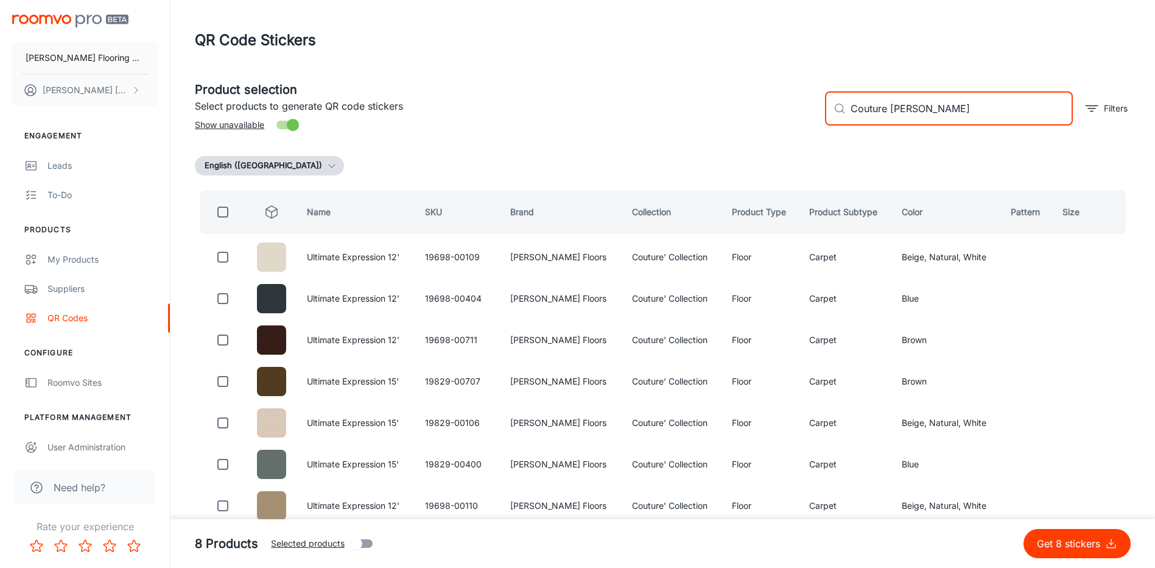
click at [888, 108] on input "Couture [PERSON_NAME]" at bounding box center [962, 108] width 222 height 34
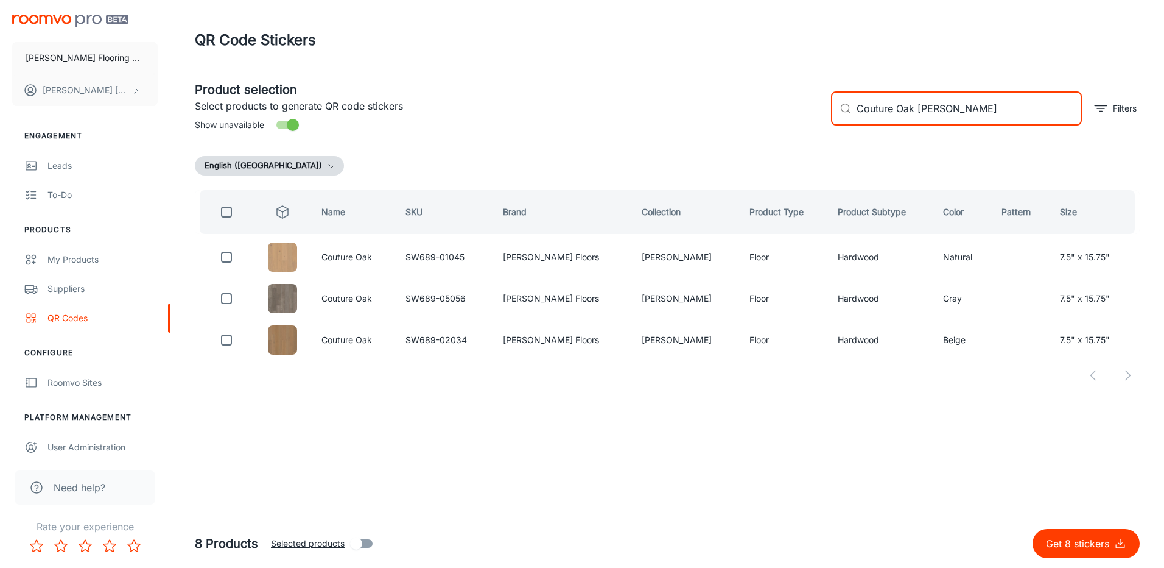
type input "Couture Oak [PERSON_NAME]"
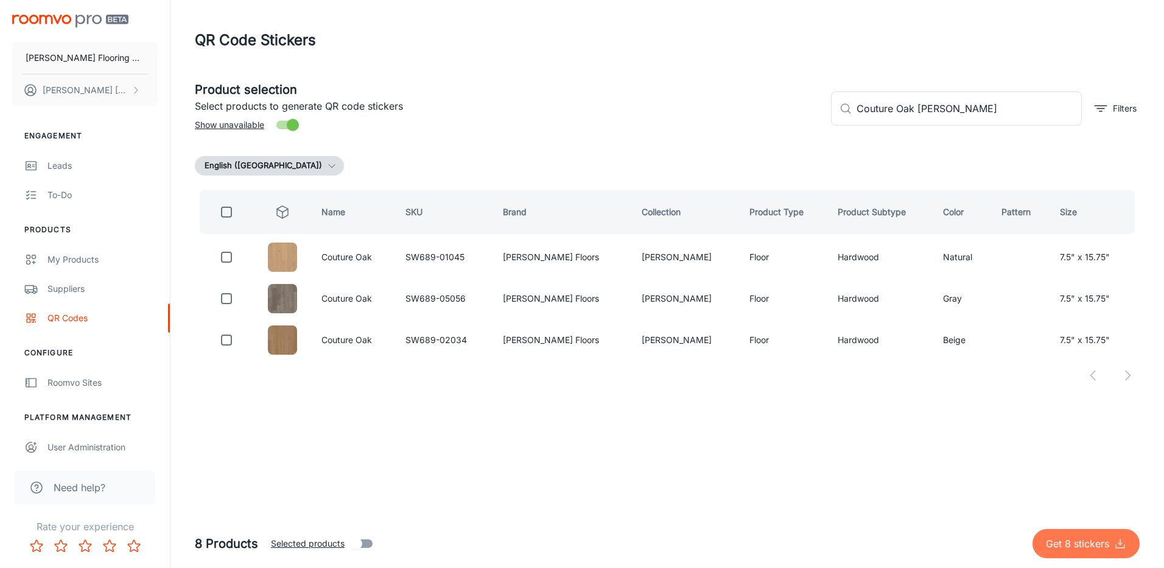
click at [1091, 536] on p "Get 8 stickers" at bounding box center [1080, 543] width 68 height 15
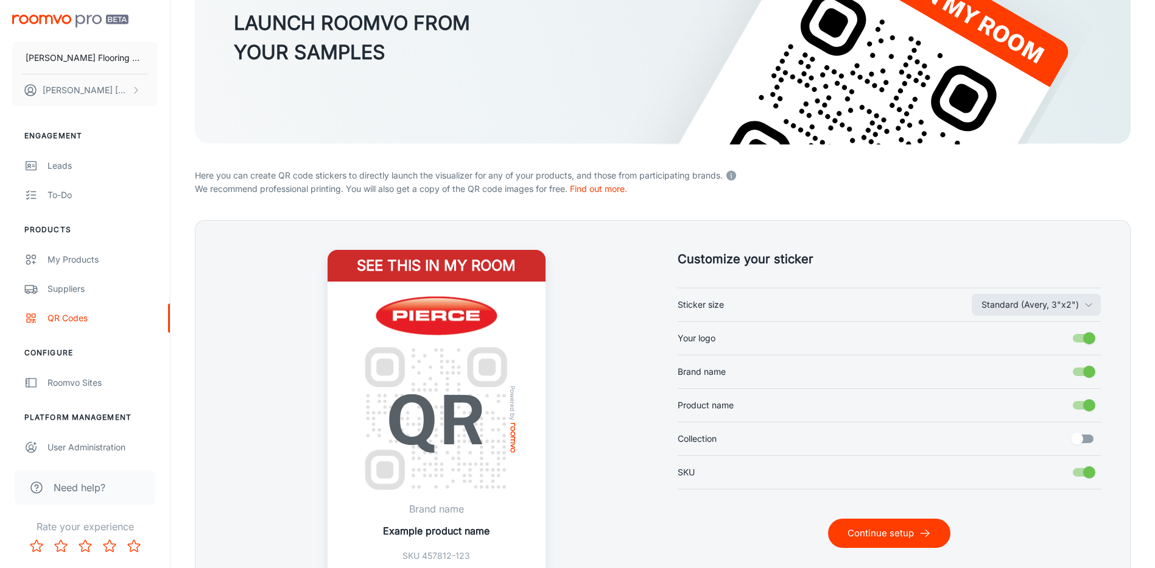
scroll to position [234, 0]
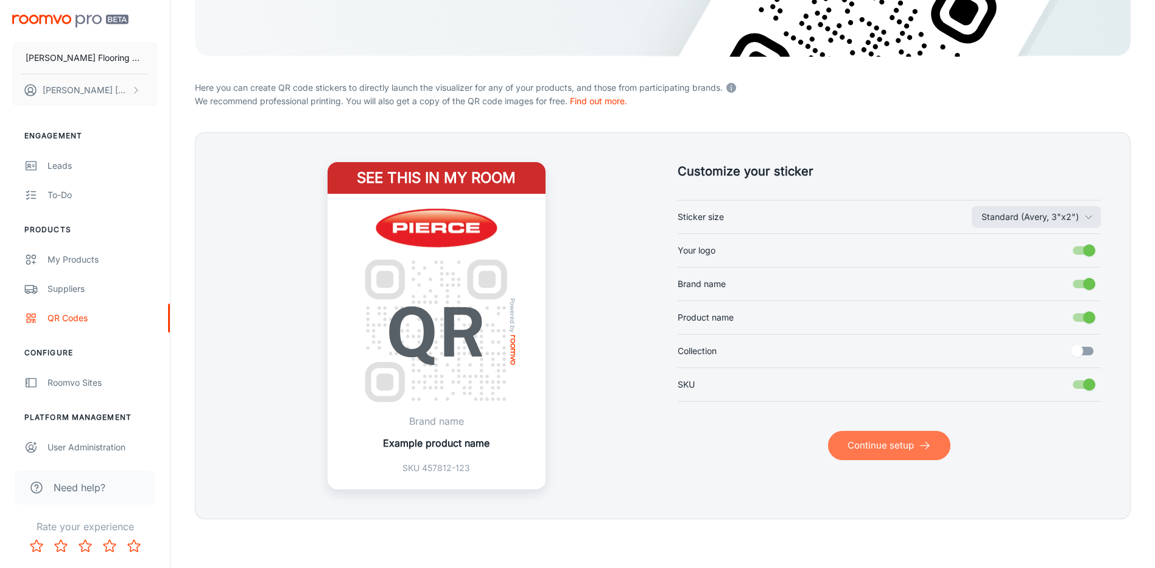
click at [923, 443] on icon "submit" at bounding box center [925, 445] width 12 height 12
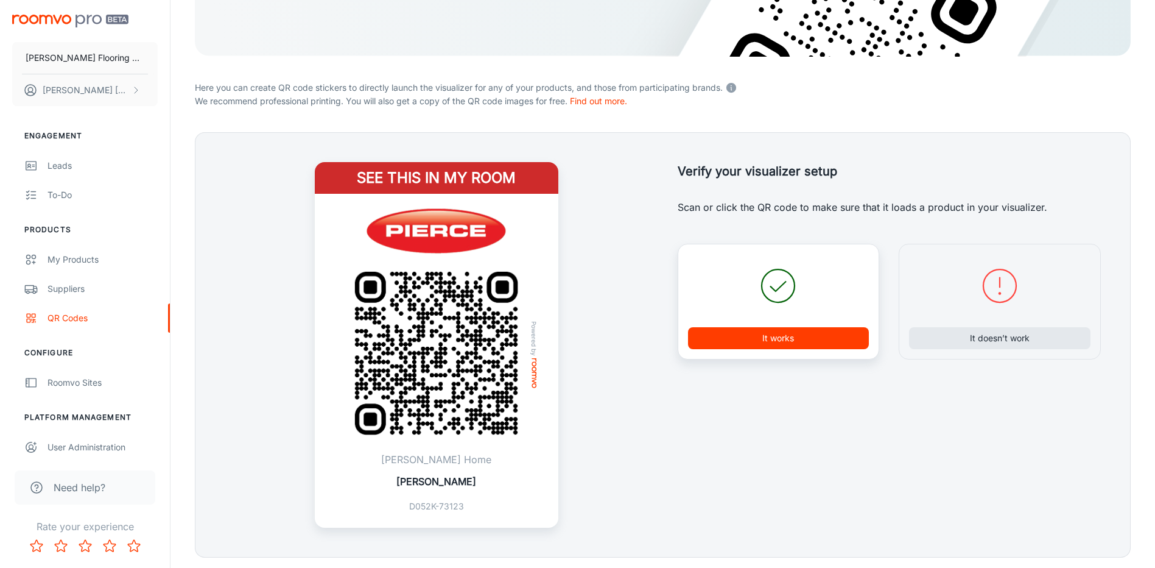
click at [784, 346] on button "It works" at bounding box center [778, 338] width 181 height 22
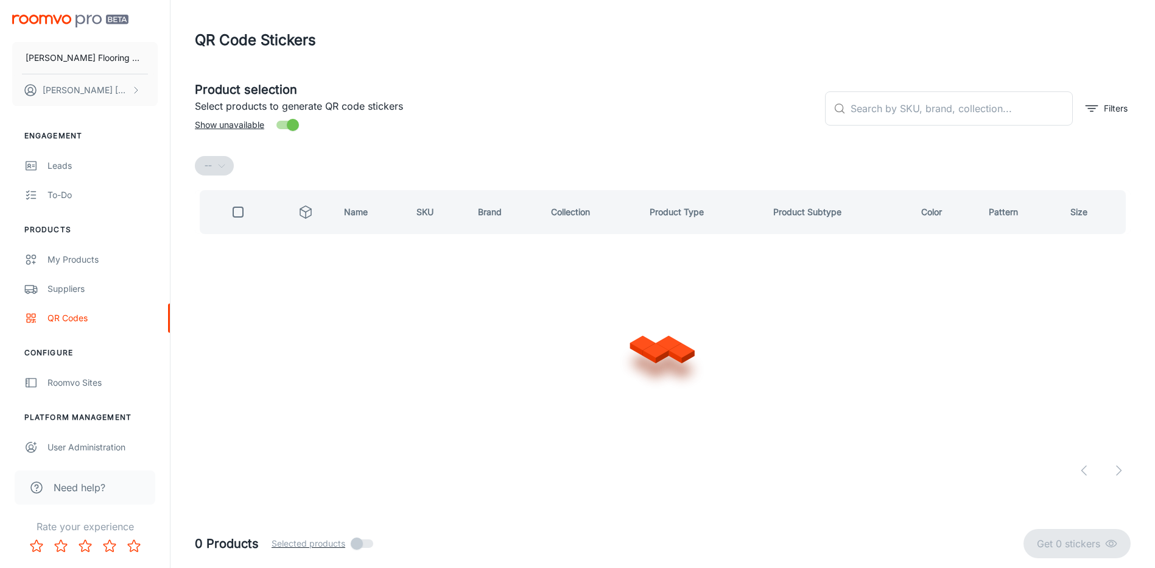
scroll to position [0, 0]
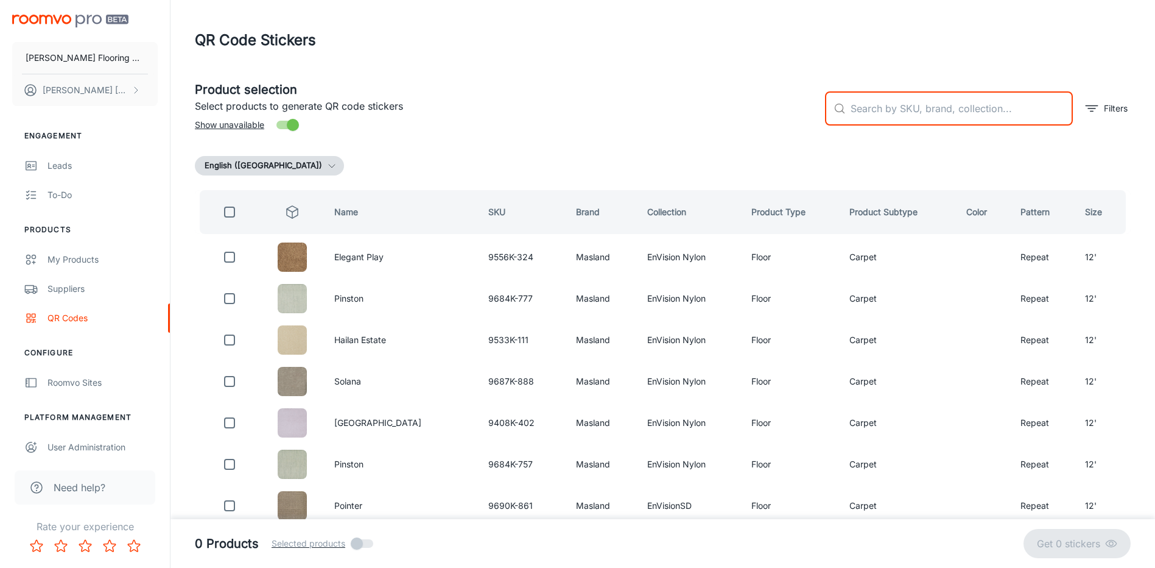
click at [926, 114] on input "text" at bounding box center [962, 108] width 222 height 34
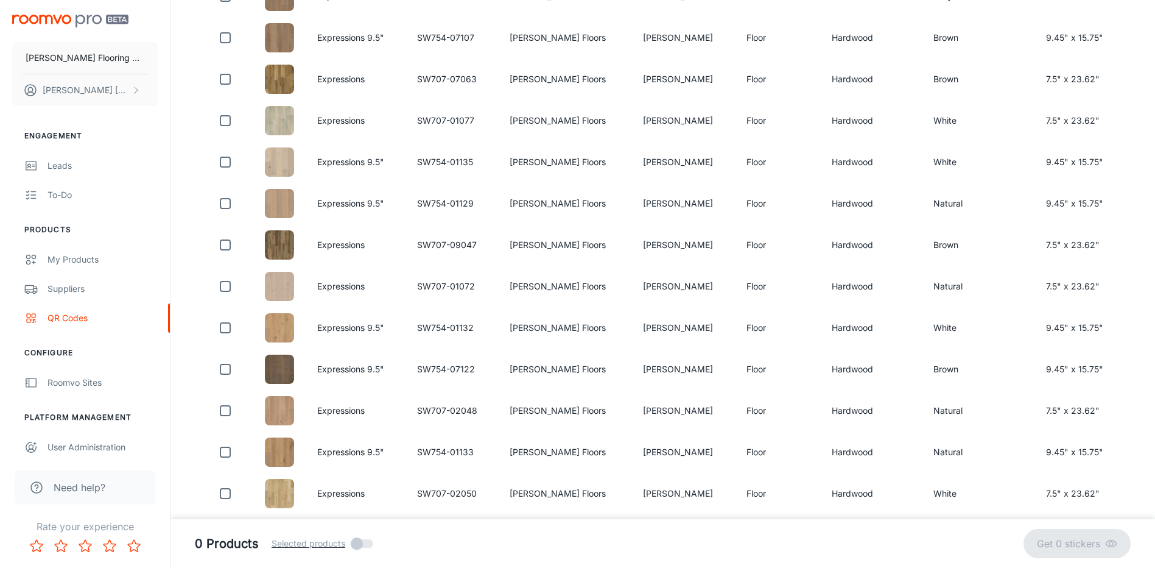
scroll to position [487, 0]
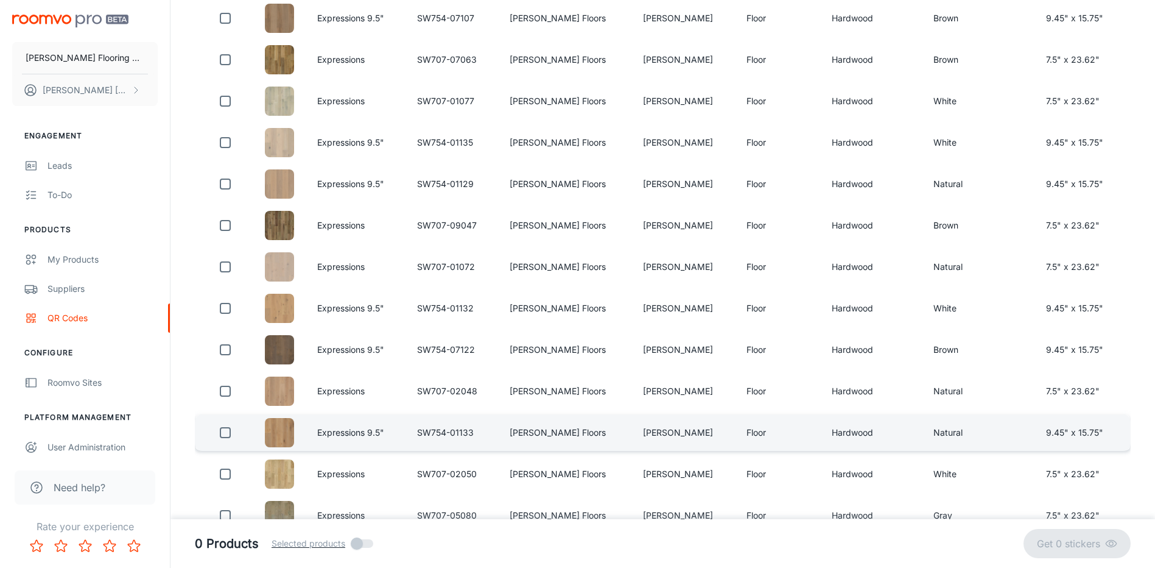
type input "Expressions [PERSON_NAME]"
click at [225, 434] on input "checkbox" at bounding box center [225, 432] width 24 height 24
checkbox input "true"
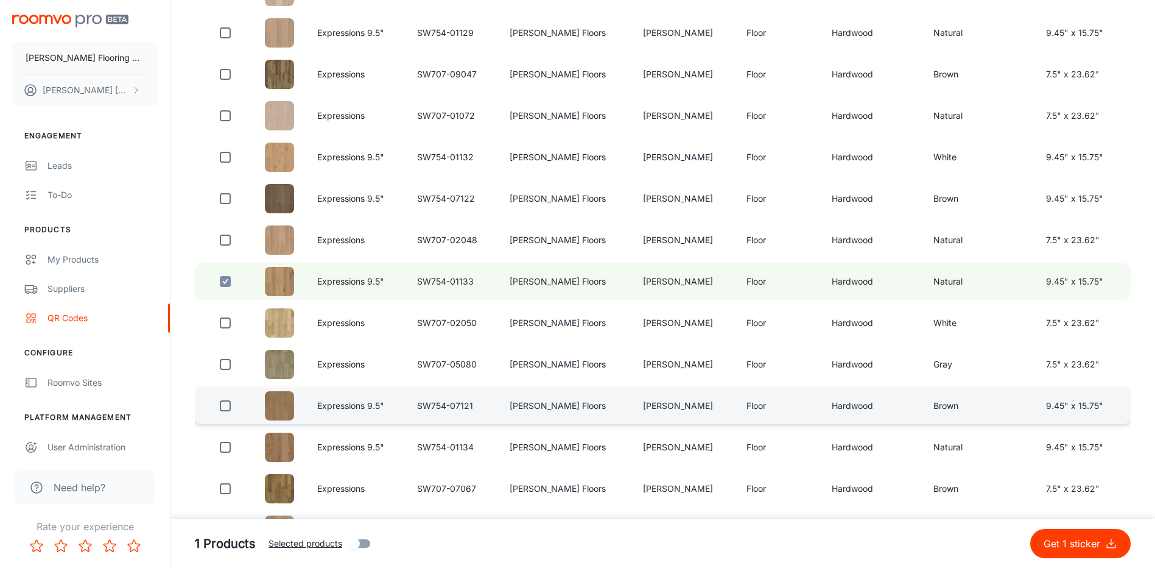
scroll to position [626, 0]
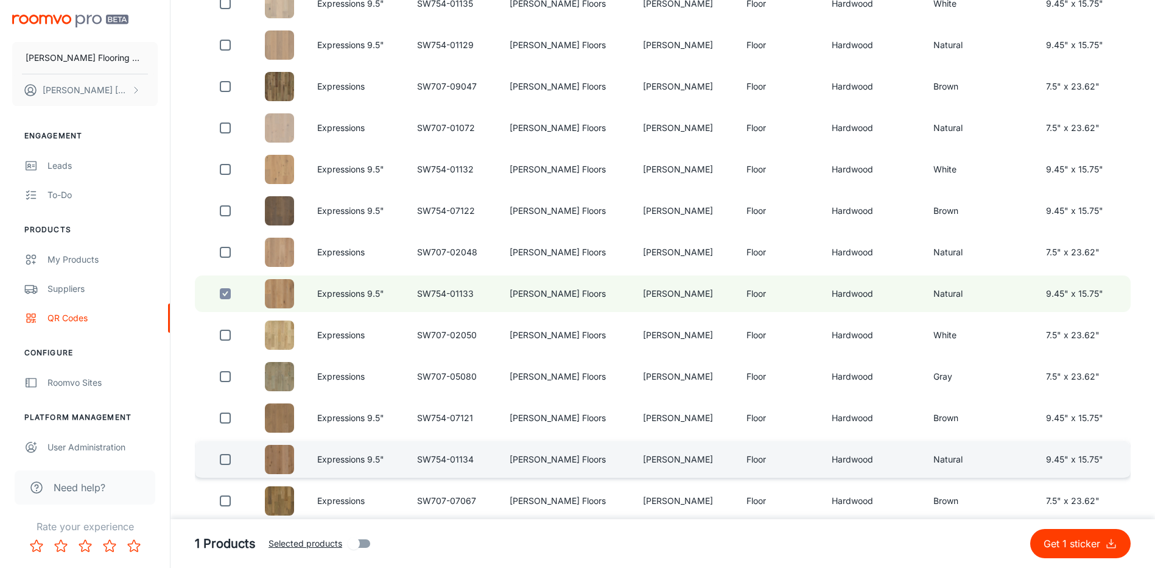
click at [236, 460] on input "checkbox" at bounding box center [225, 459] width 24 height 24
checkbox input "true"
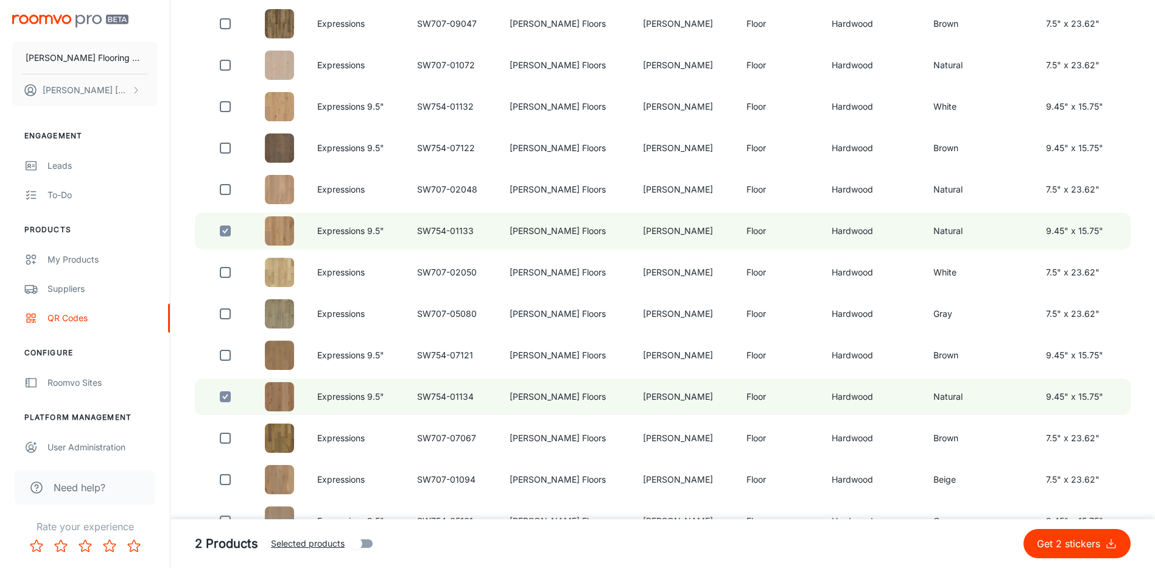
scroll to position [748, 0]
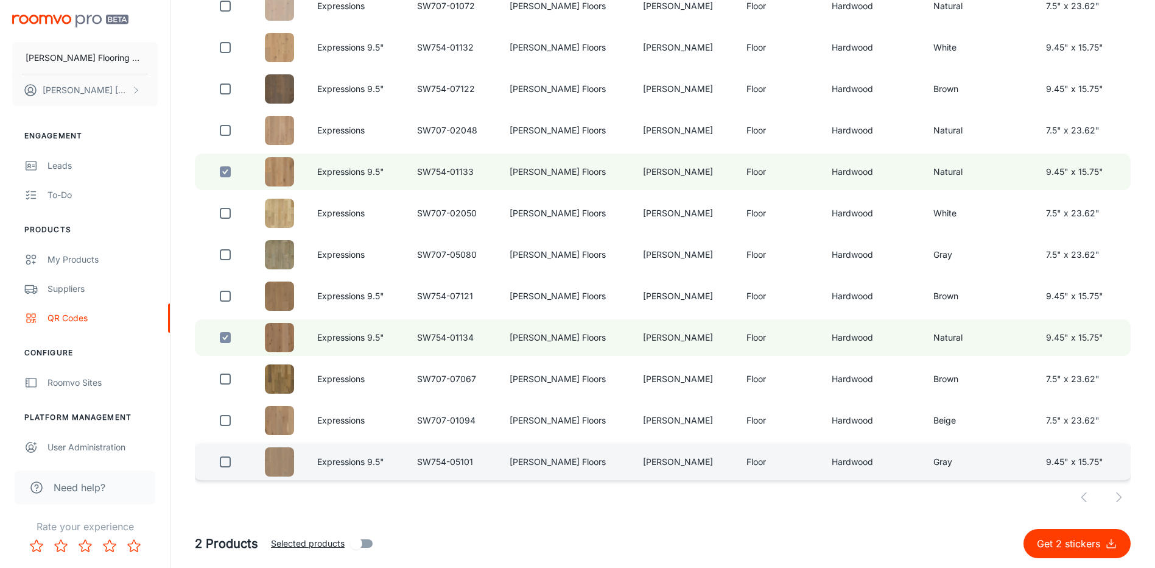
click at [227, 455] on input "checkbox" at bounding box center [225, 461] width 24 height 24
checkbox input "true"
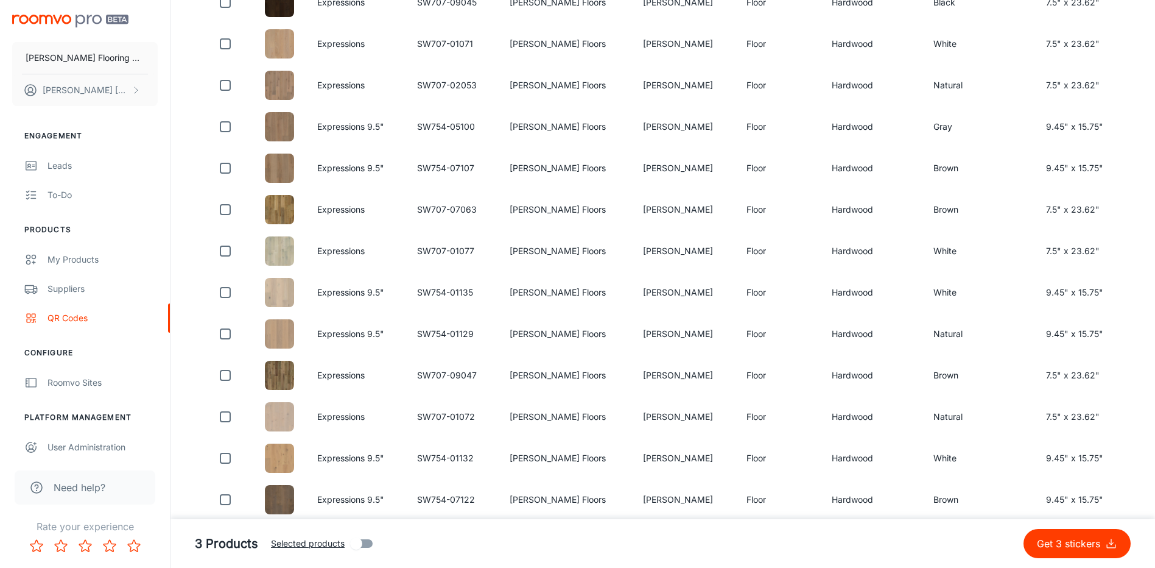
scroll to position [322, 0]
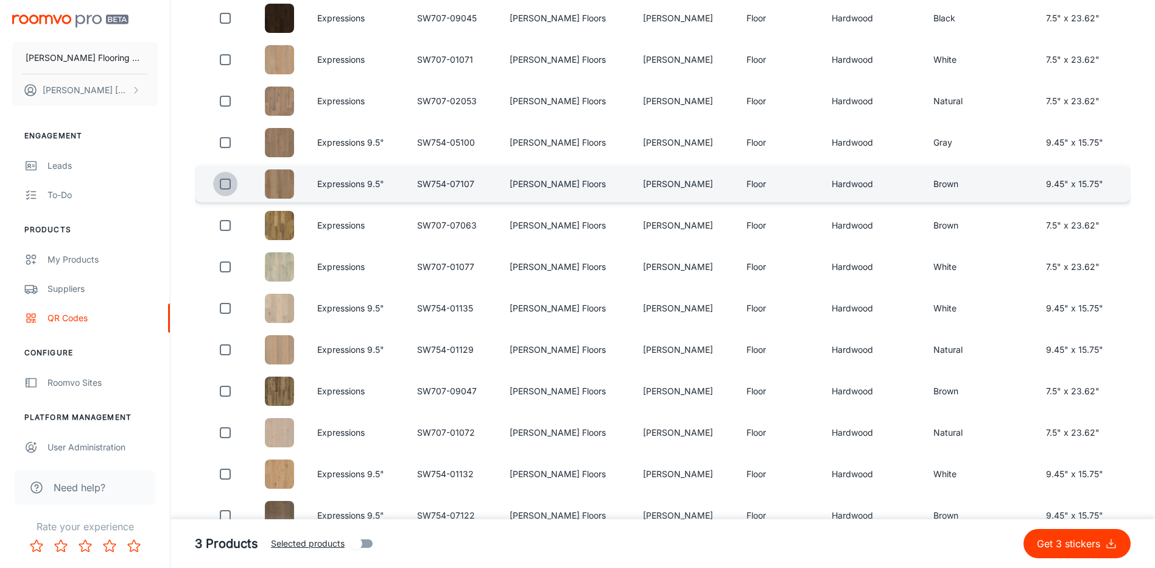
click at [221, 189] on input "checkbox" at bounding box center [225, 184] width 24 height 24
checkbox input "true"
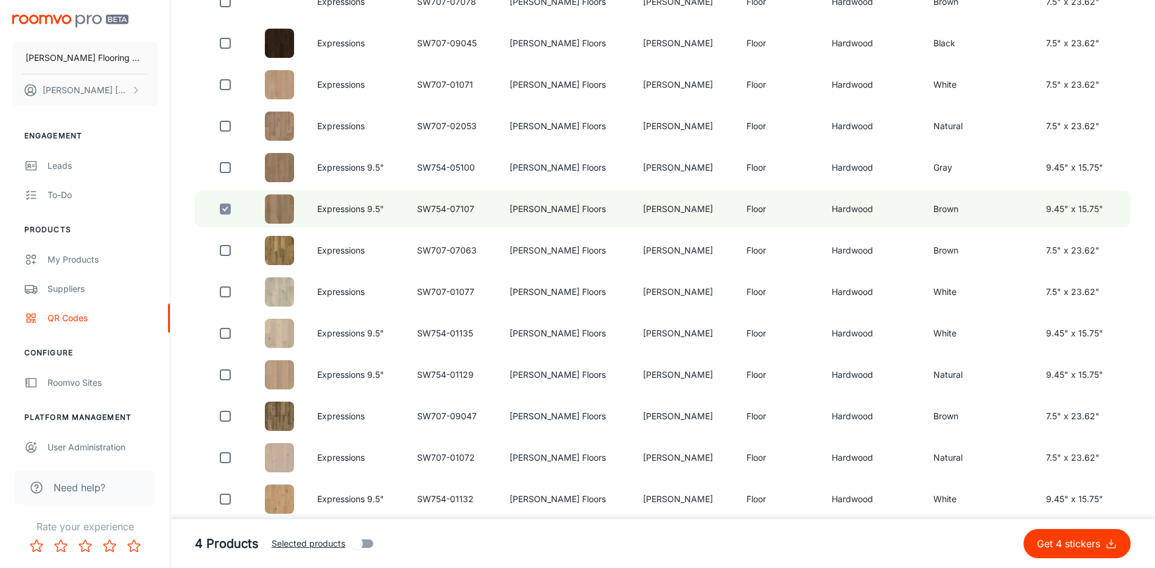
scroll to position [304, 0]
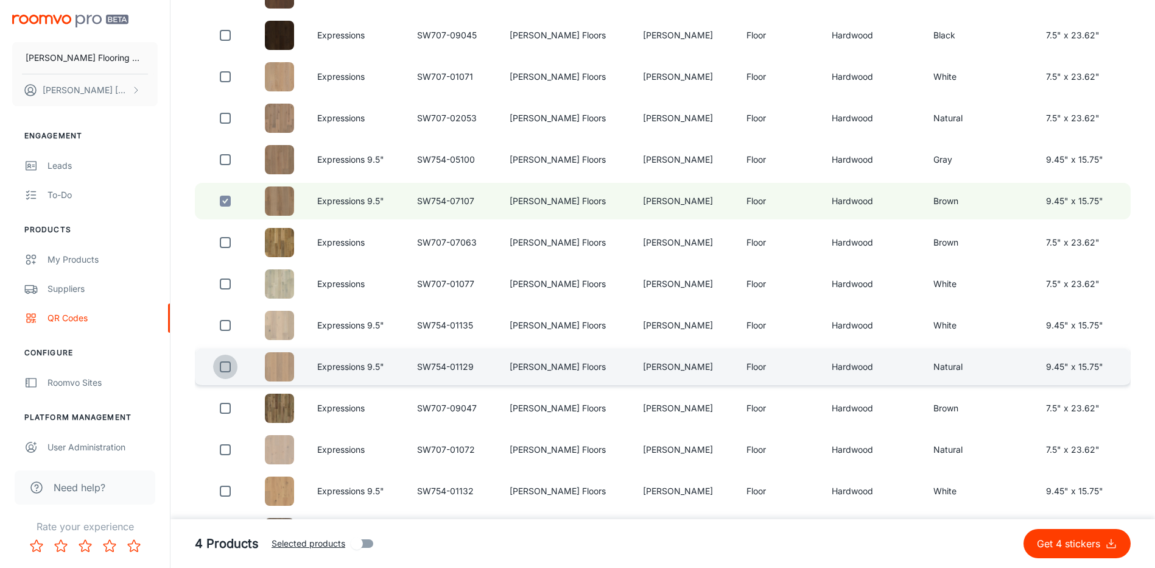
click at [233, 368] on input "checkbox" at bounding box center [225, 366] width 24 height 24
checkbox input "true"
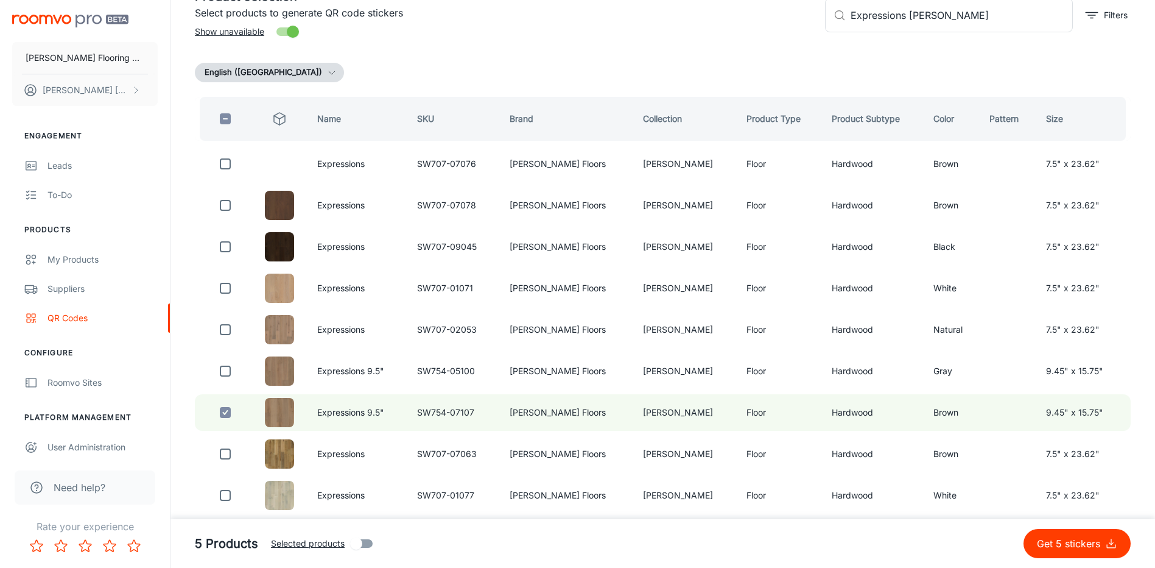
scroll to position [61, 0]
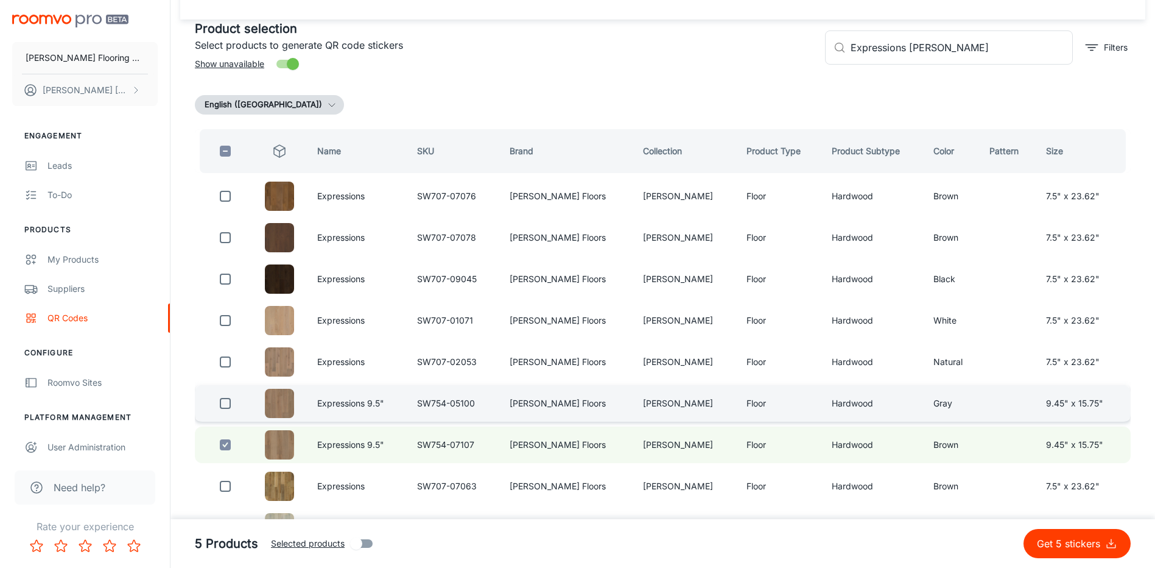
drag, startPoint x: 228, startPoint y: 364, endPoint x: 317, endPoint y: 401, distance: 96.7
click at [228, 364] on input "checkbox" at bounding box center [225, 362] width 24 height 24
checkbox input "true"
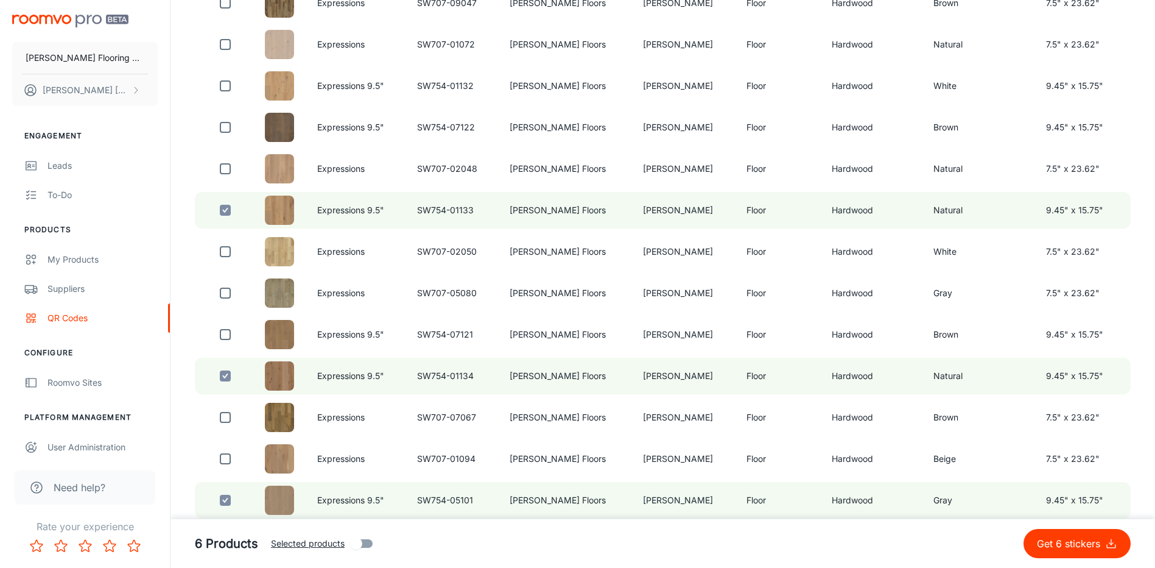
scroll to position [731, 0]
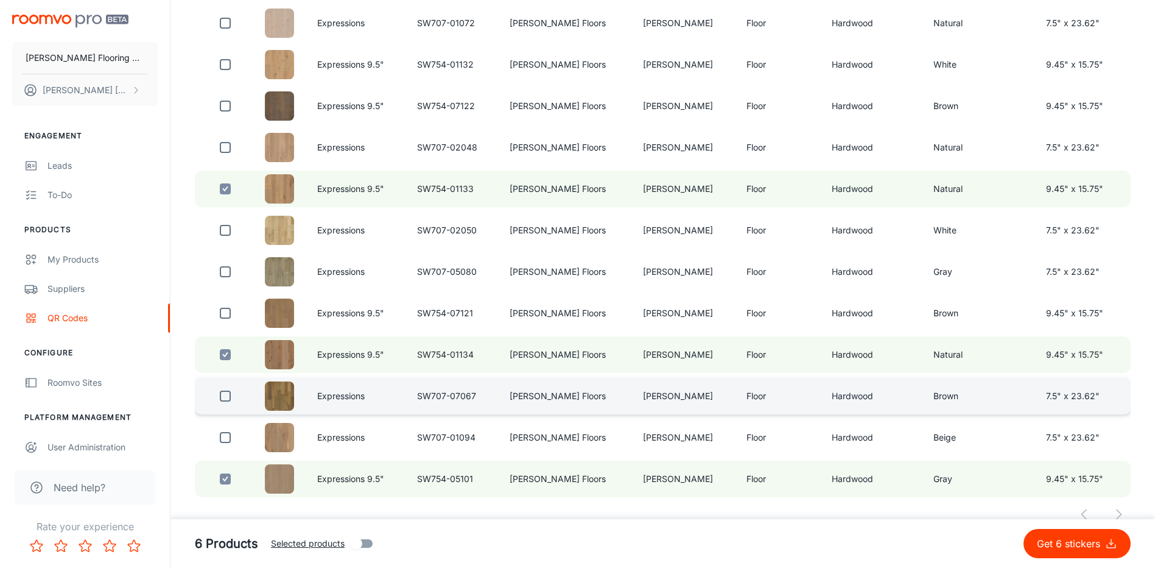
drag, startPoint x: 231, startPoint y: 398, endPoint x: 278, endPoint y: 413, distance: 49.5
click at [231, 397] on input "checkbox" at bounding box center [225, 396] width 24 height 24
checkbox input "true"
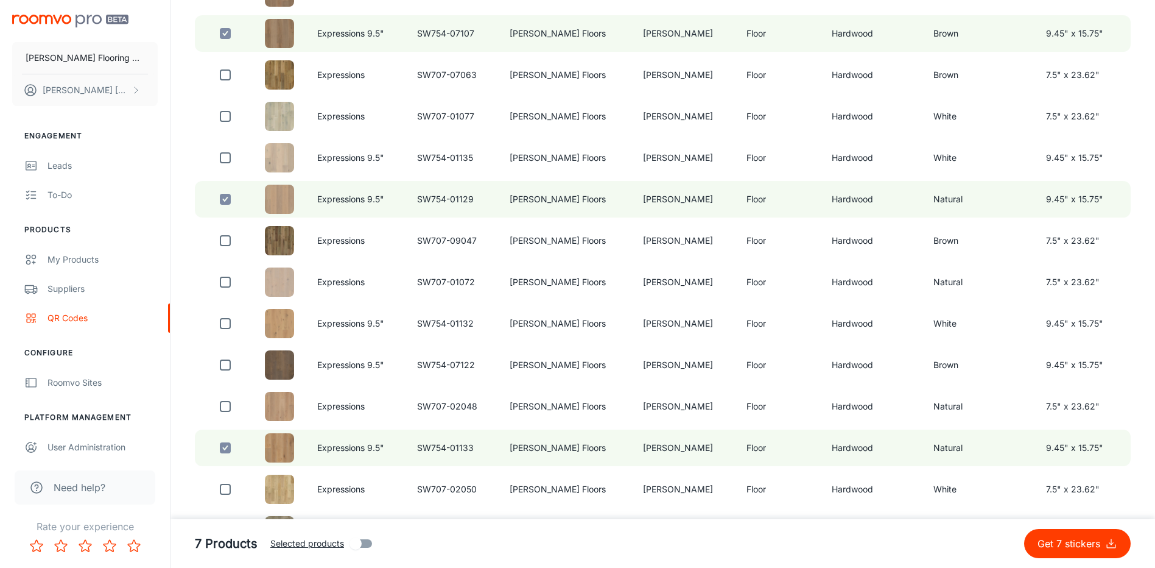
scroll to position [443, 0]
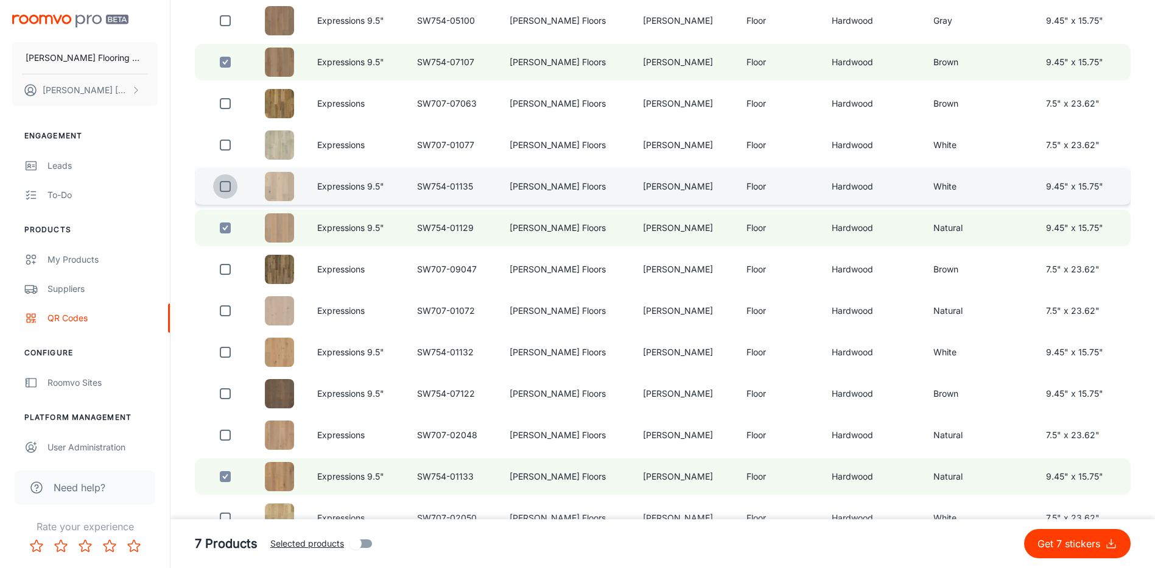
click at [233, 186] on input "checkbox" at bounding box center [225, 186] width 24 height 24
checkbox input "true"
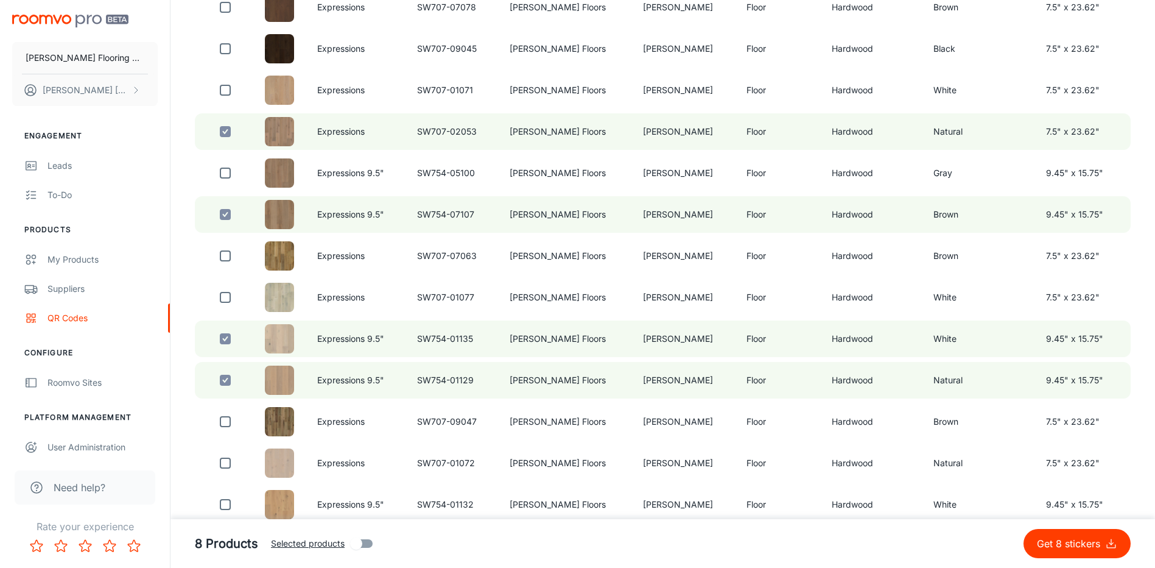
scroll to position [78, 0]
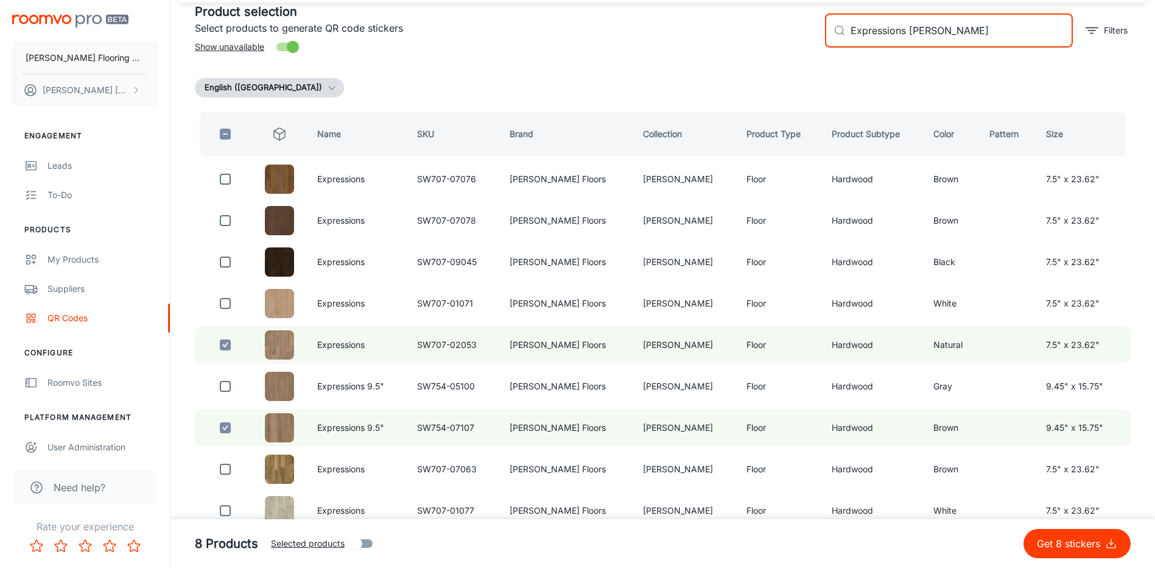
drag, startPoint x: 907, startPoint y: 31, endPoint x: 843, endPoint y: 37, distance: 64.2
click at [844, 37] on div "​ Expressions [PERSON_NAME] ​" at bounding box center [949, 30] width 248 height 34
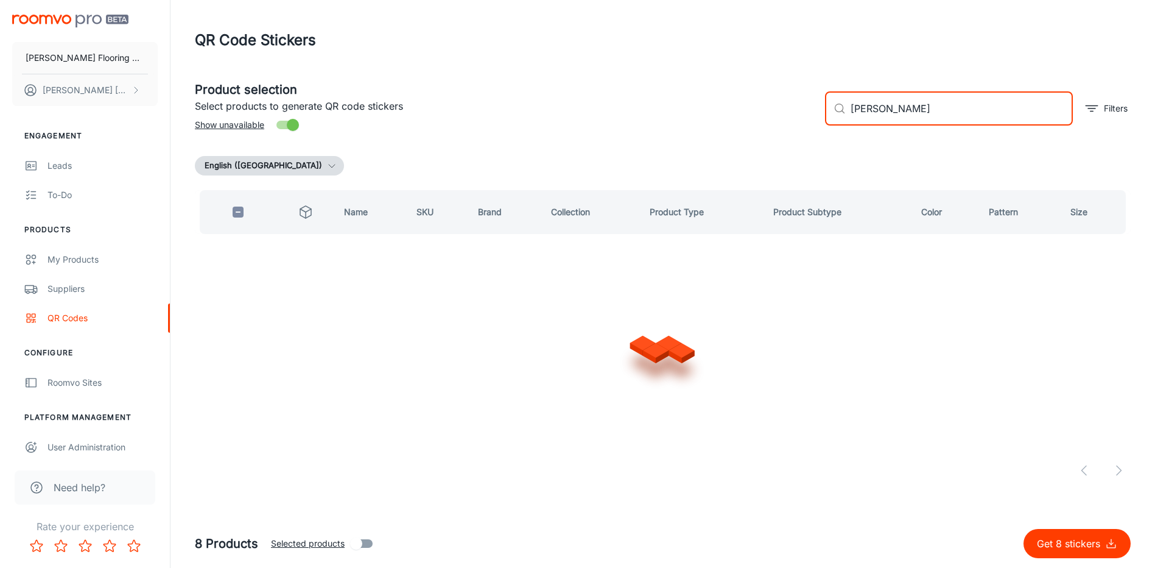
scroll to position [0, 0]
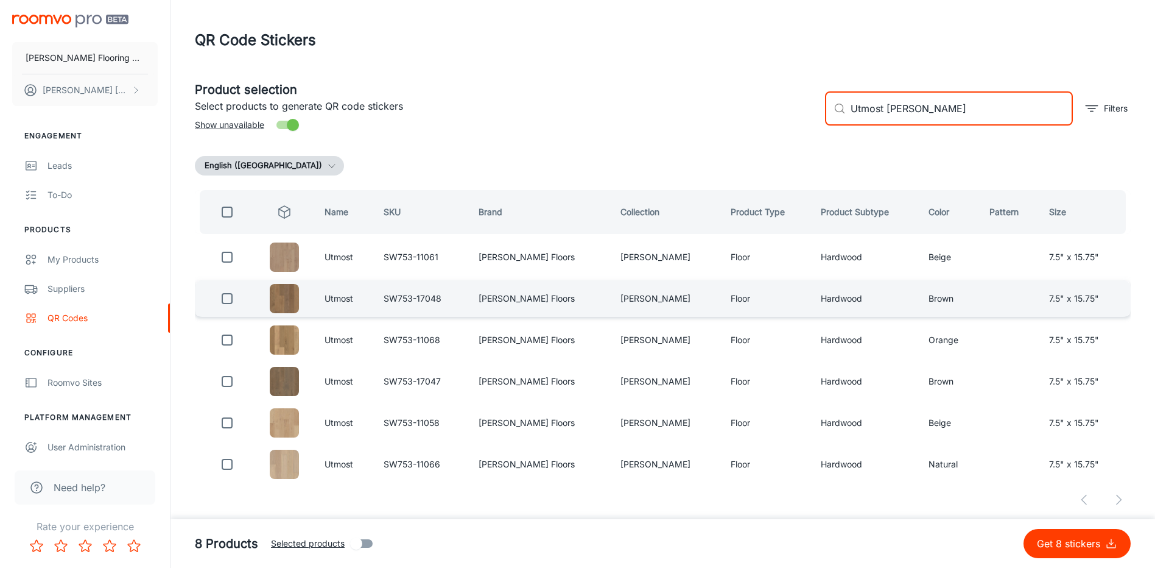
type input "Utmost [PERSON_NAME]"
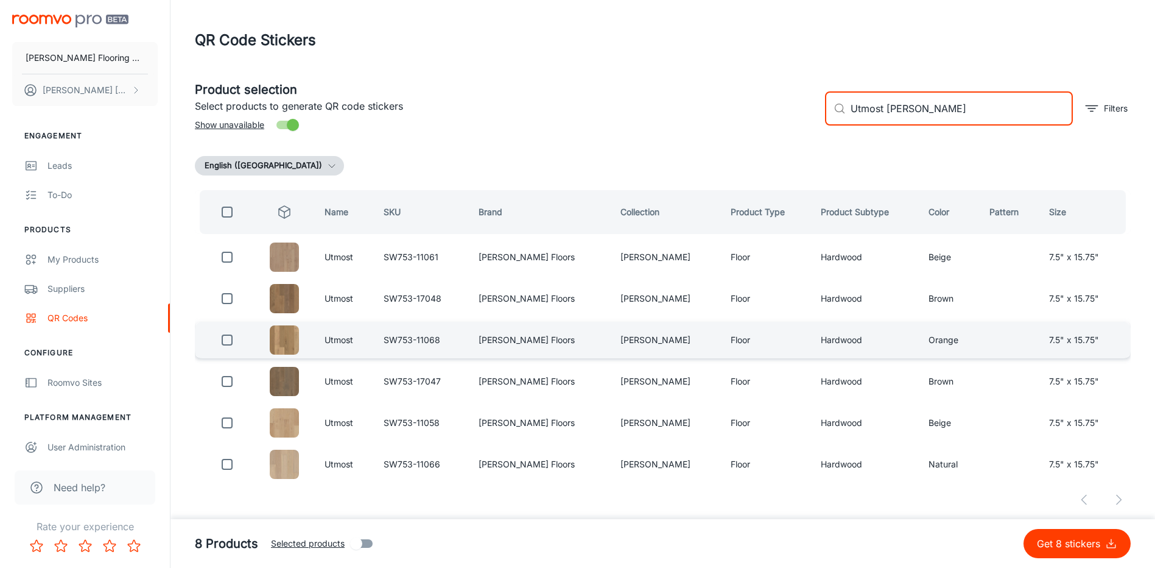
drag, startPoint x: 231, startPoint y: 297, endPoint x: 327, endPoint y: 323, distance: 99.1
click at [232, 297] on input "checkbox" at bounding box center [227, 298] width 24 height 24
checkbox input "true"
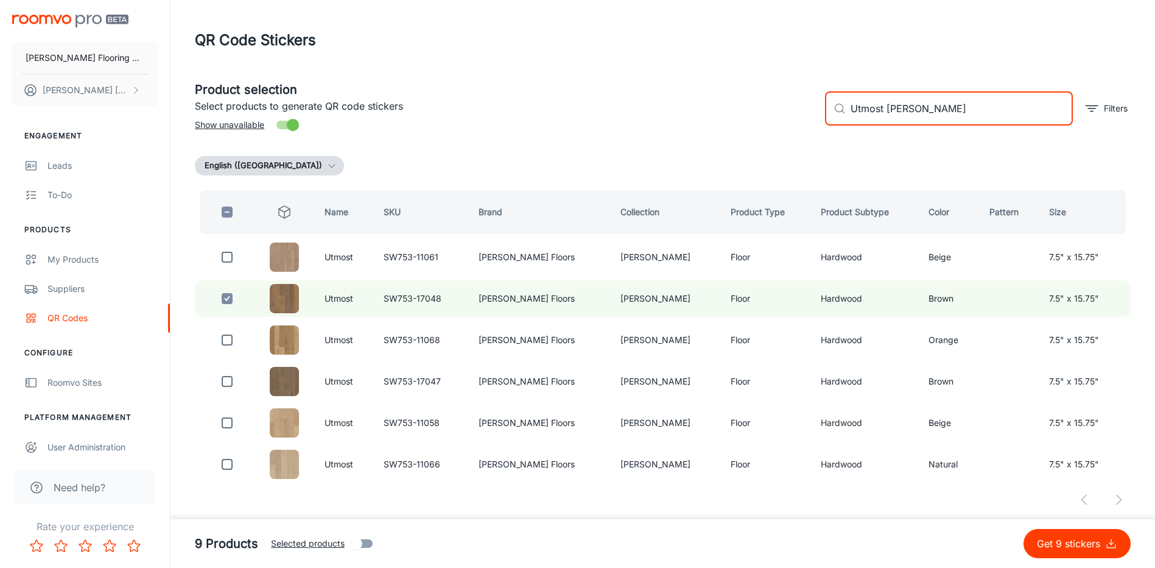
drag, startPoint x: 884, startPoint y: 108, endPoint x: 830, endPoint y: 113, distance: 54.4
click at [830, 113] on div "​ Utmost [PERSON_NAME] ​" at bounding box center [949, 108] width 248 height 34
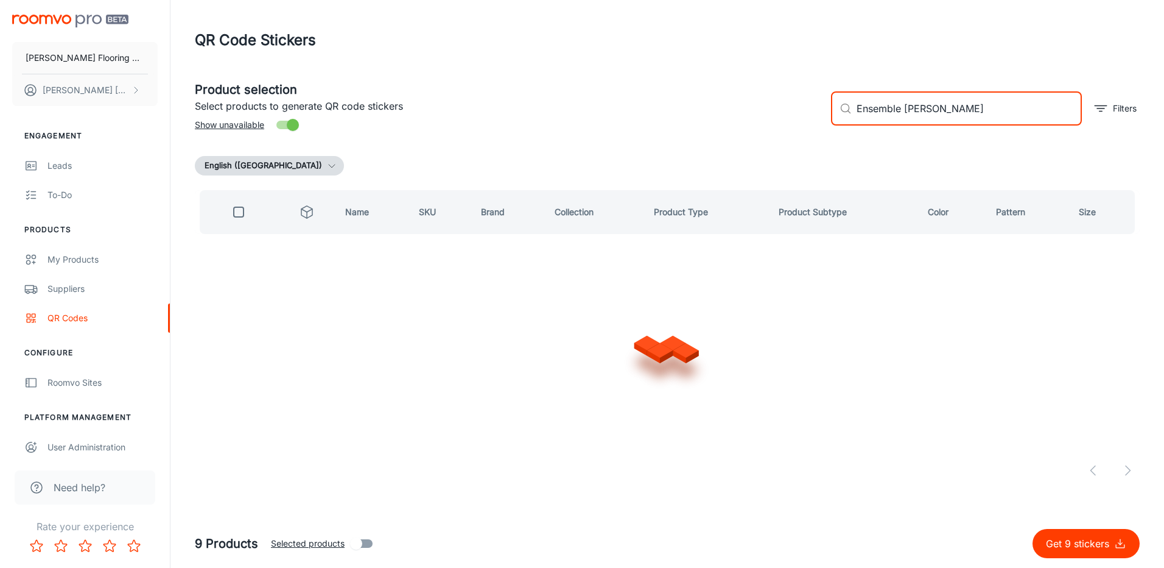
type input "Ensemble [PERSON_NAME]"
click at [969, 112] on input "Ensemble [PERSON_NAME]" at bounding box center [969, 108] width 225 height 34
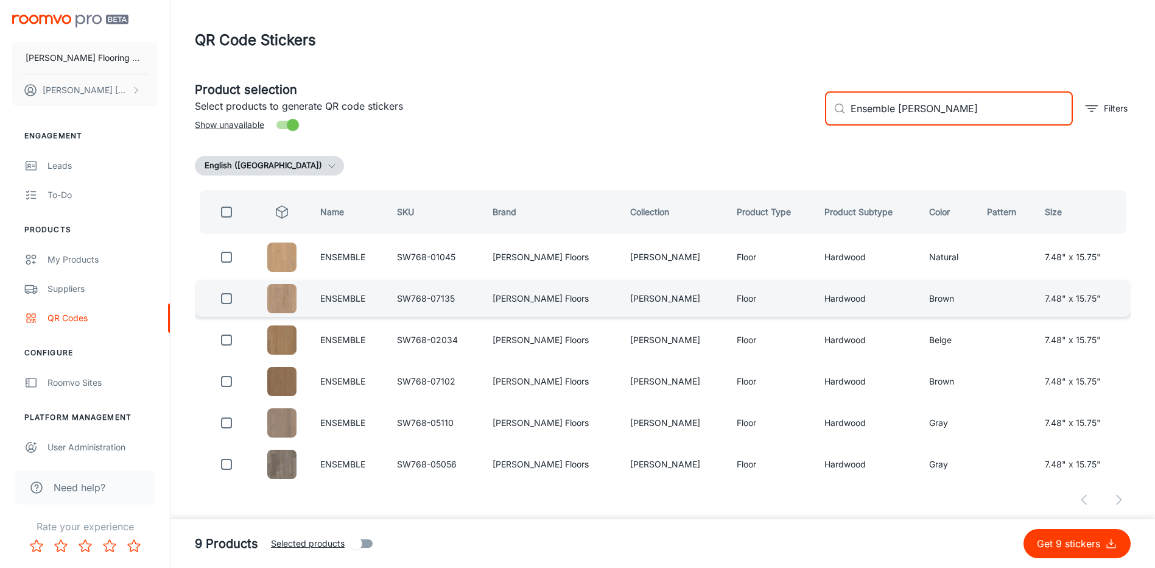
drag, startPoint x: 225, startPoint y: 298, endPoint x: 241, endPoint y: 323, distance: 29.2
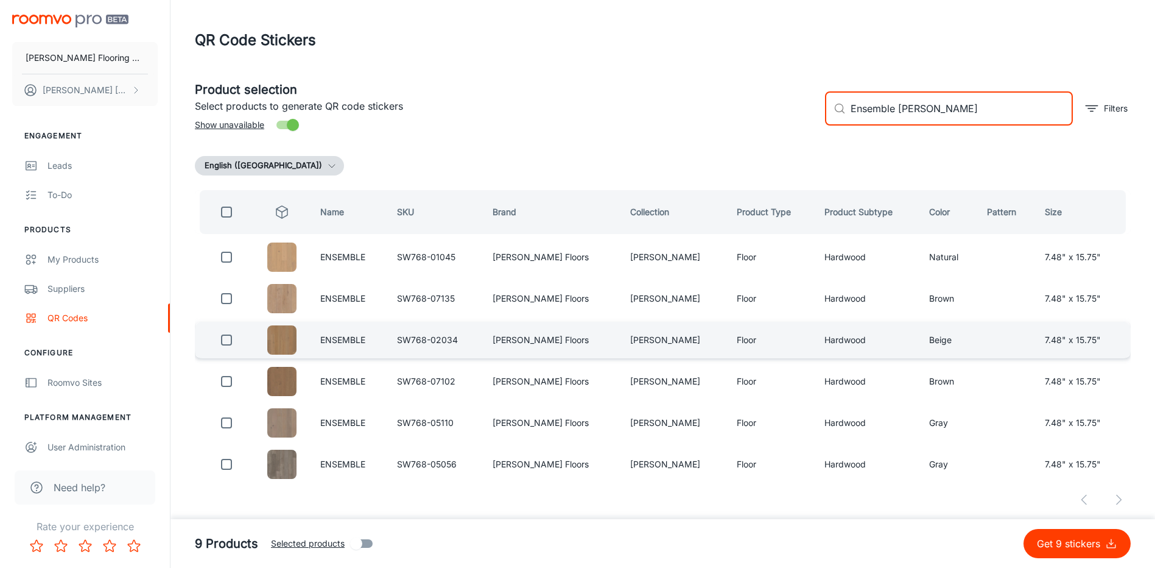
click at [226, 298] on input "checkbox" at bounding box center [226, 298] width 24 height 24
checkbox input "true"
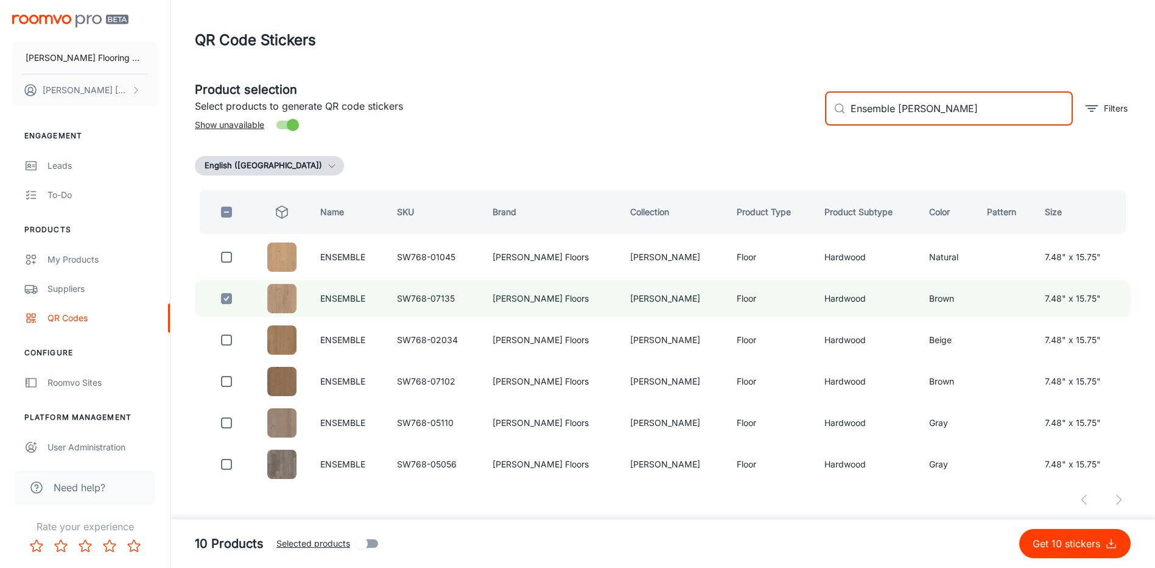
drag, startPoint x: 893, startPoint y: 113, endPoint x: 838, endPoint y: 123, distance: 55.8
click at [838, 123] on div "​ Ensemble [PERSON_NAME] ​" at bounding box center [949, 108] width 248 height 34
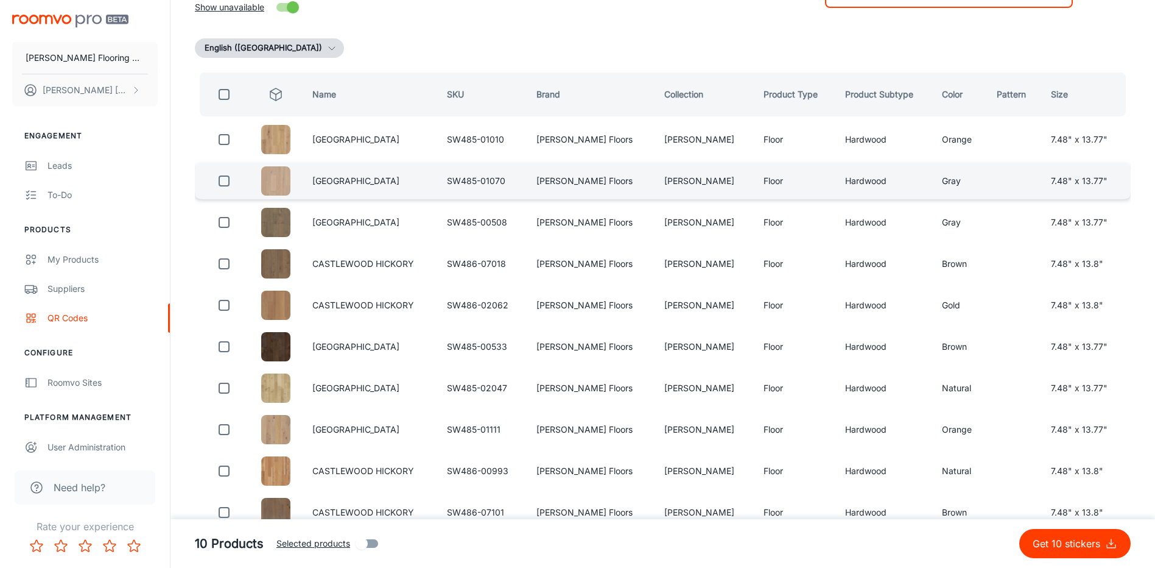
scroll to position [122, 0]
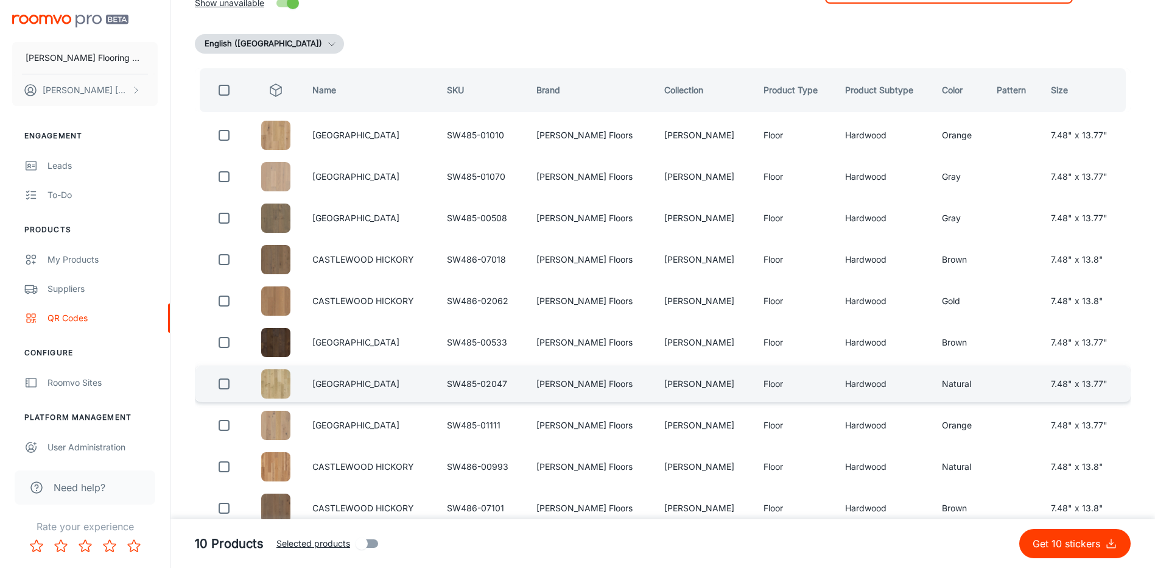
type input "Castlewood [PERSON_NAME]"
click at [227, 385] on input "checkbox" at bounding box center [224, 383] width 24 height 24
checkbox input "true"
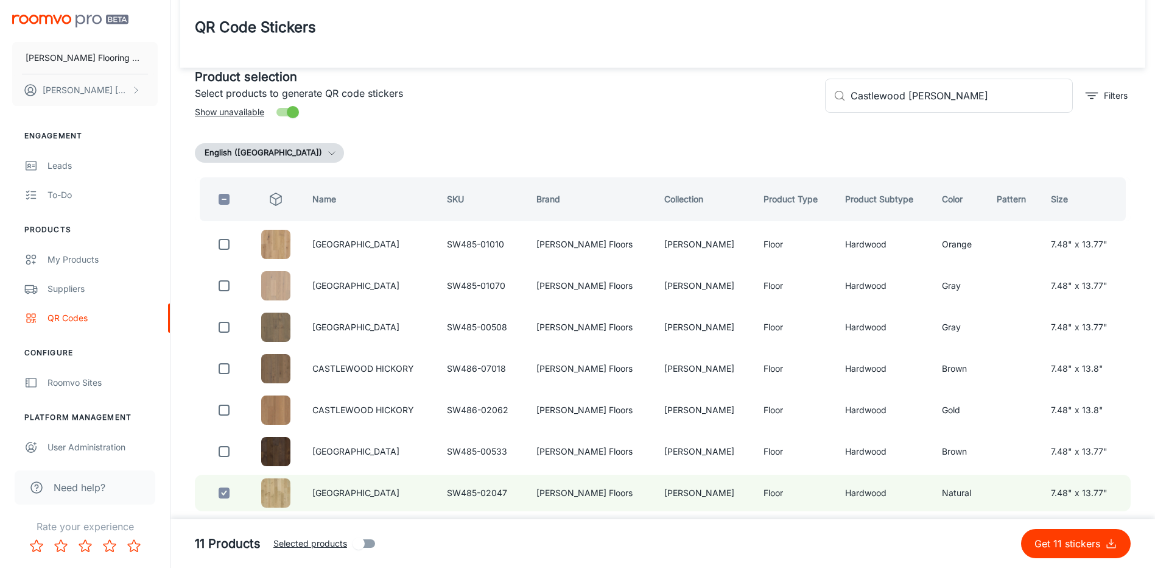
scroll to position [0, 0]
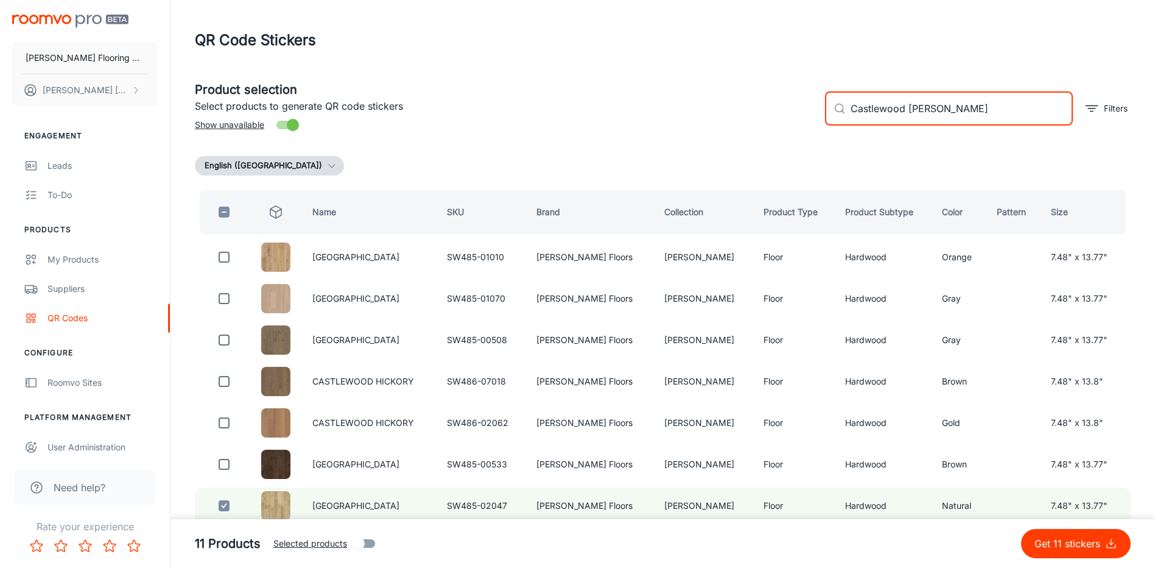
drag, startPoint x: 905, startPoint y: 107, endPoint x: 835, endPoint y: 117, distance: 71.4
click at [836, 116] on div "​ Castlewood [PERSON_NAME] ​" at bounding box center [949, 108] width 248 height 34
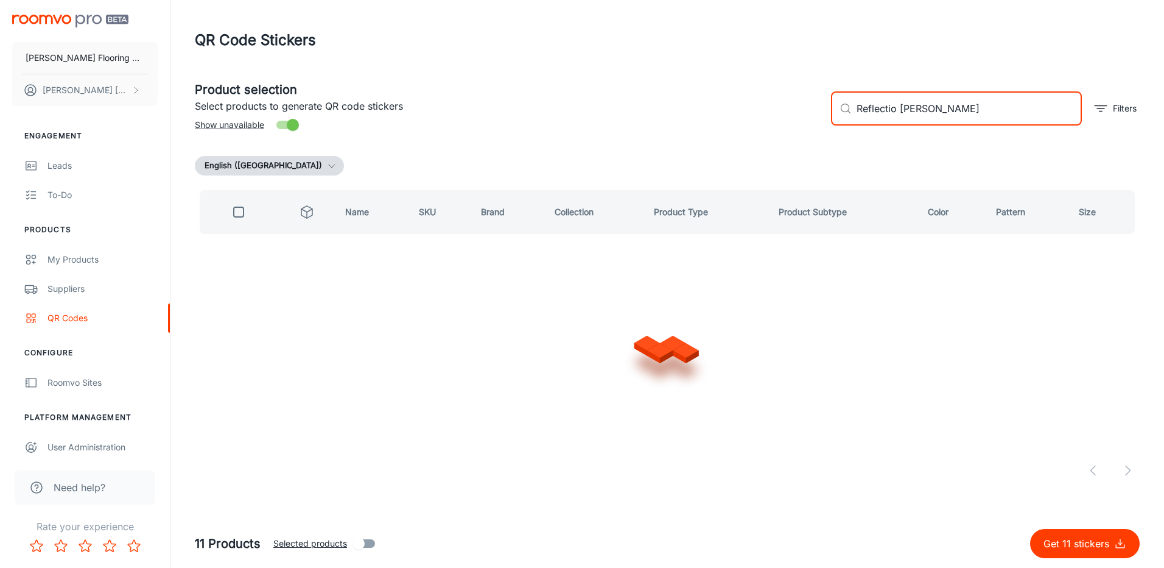
type input "Reflection [PERSON_NAME]"
checkbox input "true"
type input "Reflections [PERSON_NAME]"
checkbox input "false"
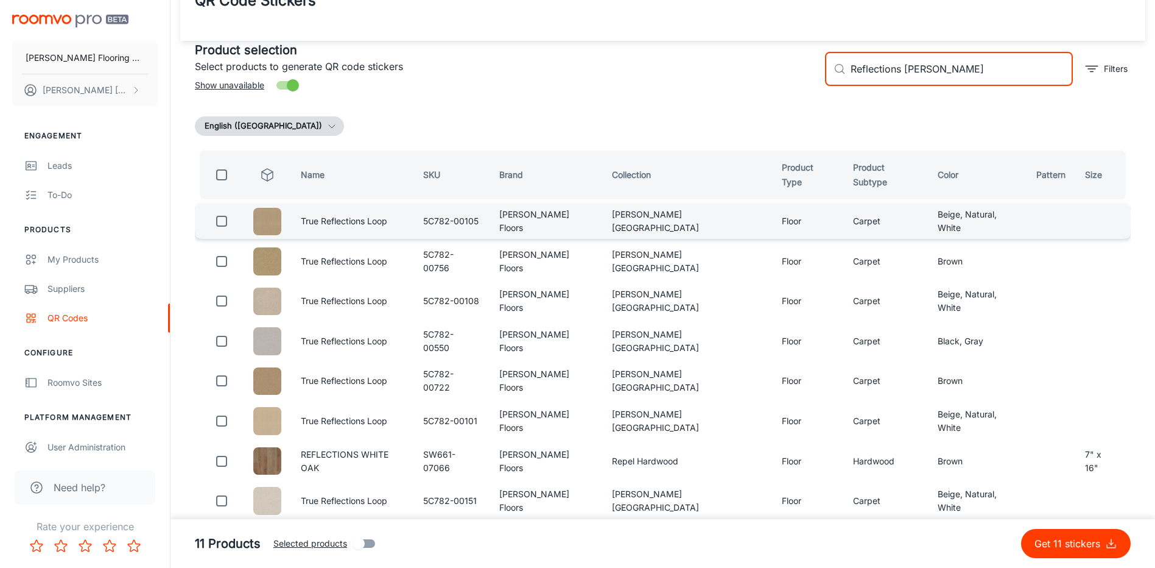
scroll to position [61, 0]
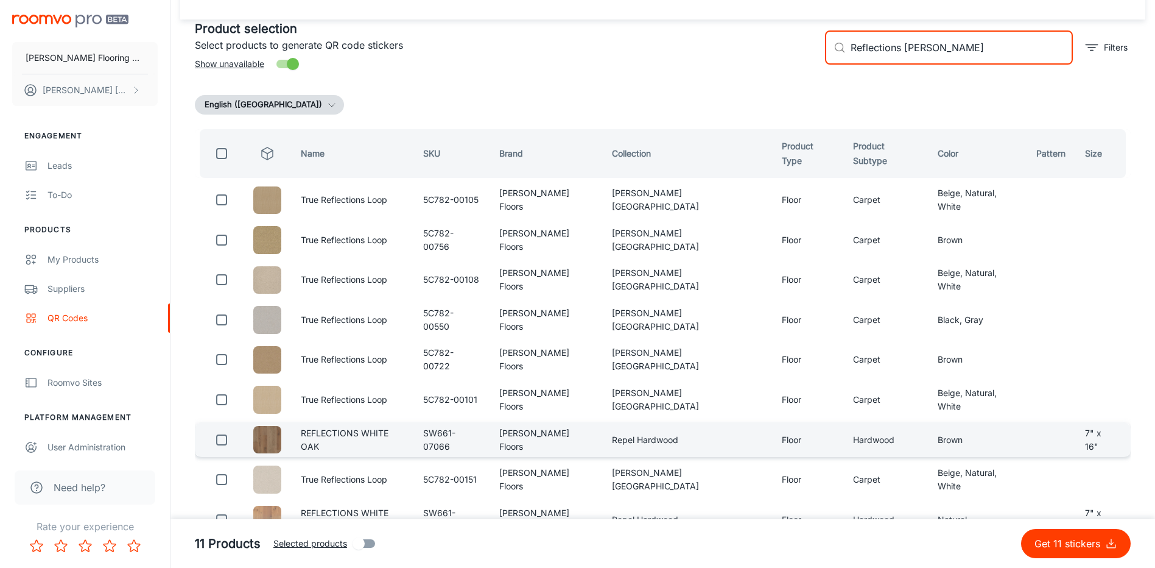
type input "Reflections [PERSON_NAME]"
drag, startPoint x: 230, startPoint y: 446, endPoint x: 243, endPoint y: 451, distance: 14.5
click at [230, 445] on input "checkbox" at bounding box center [221, 439] width 24 height 24
checkbox input "true"
drag, startPoint x: 901, startPoint y: 47, endPoint x: 812, endPoint y: 64, distance: 91.0
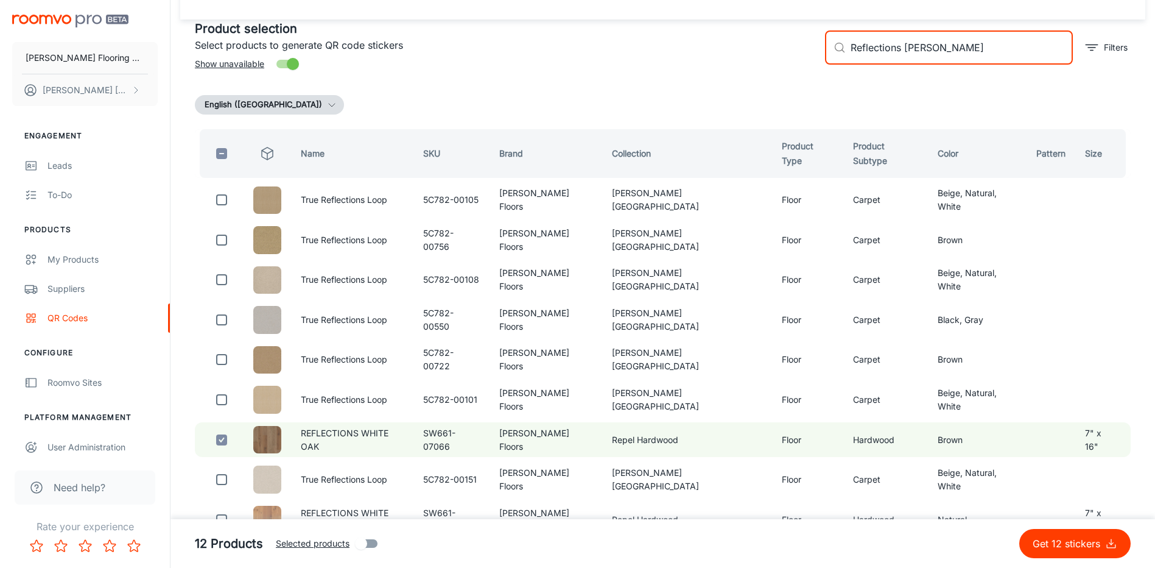
click at [812, 64] on div "Product selection Select products to generate QR code stickers Show unavailable…" at bounding box center [658, 43] width 946 height 66
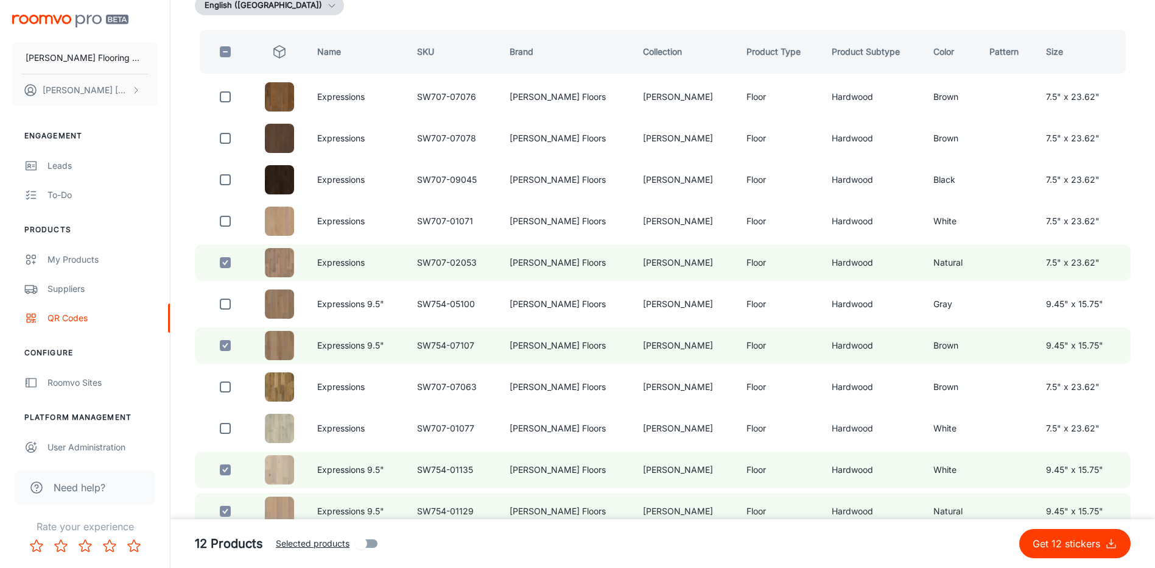
scroll to position [139, 0]
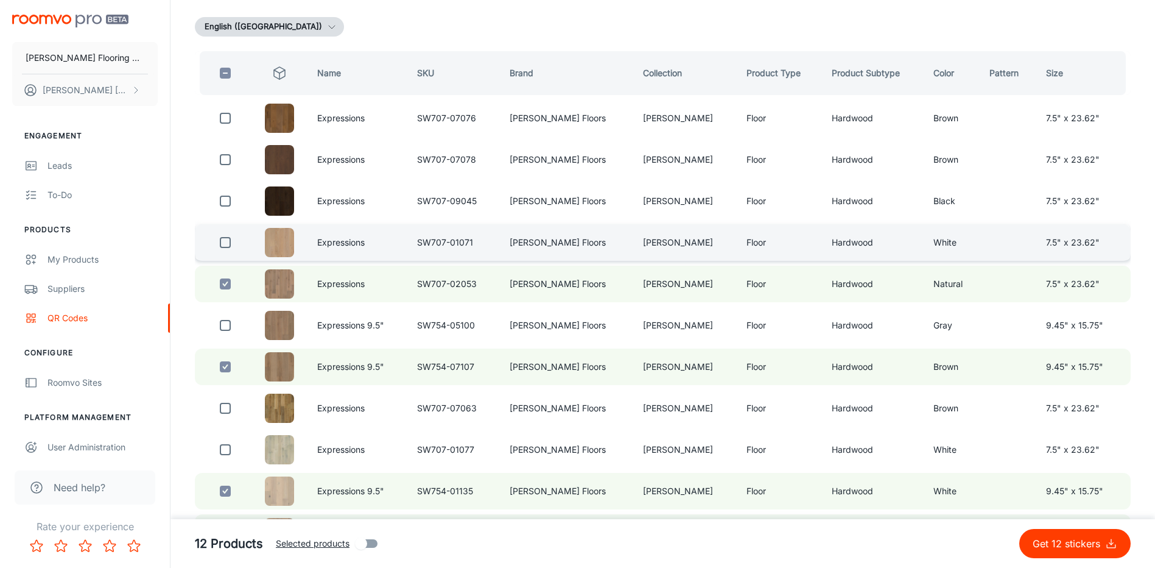
type input "Expressions [PERSON_NAME]"
click at [228, 247] on input "checkbox" at bounding box center [225, 242] width 24 height 24
checkbox input "true"
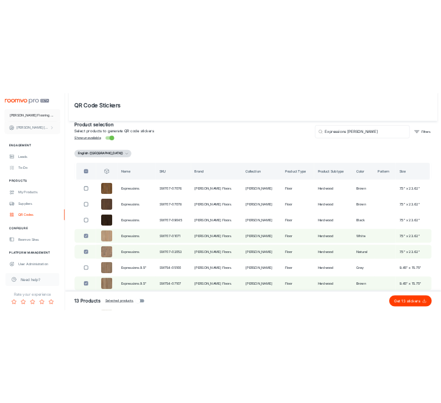
scroll to position [0, 0]
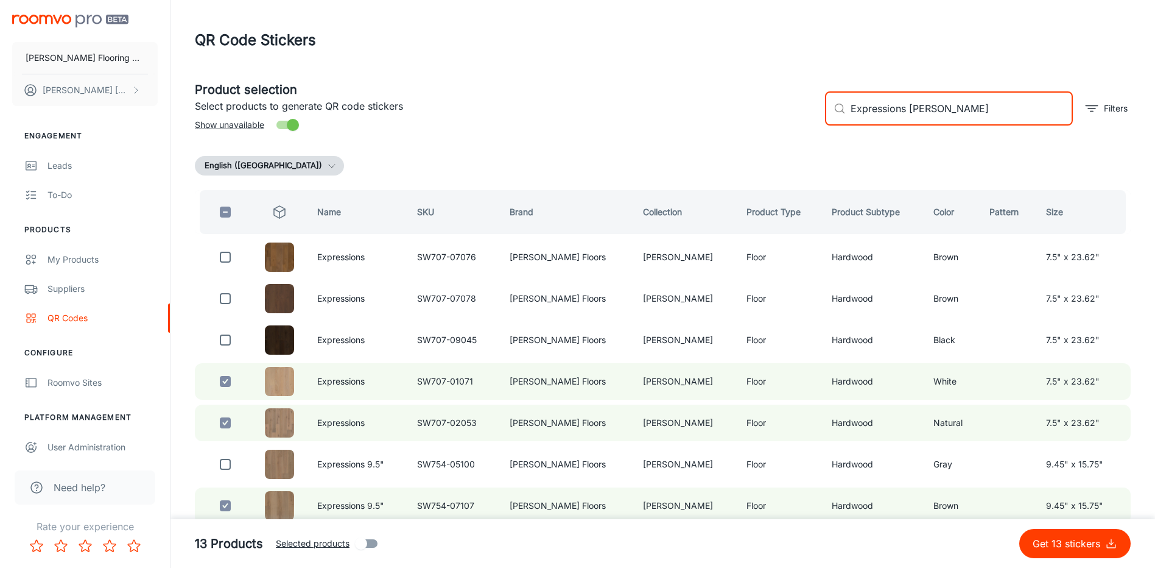
drag, startPoint x: 904, startPoint y: 110, endPoint x: 833, endPoint y: 119, distance: 71.9
click at [833, 119] on div "​ Expressions [PERSON_NAME] ​" at bounding box center [949, 108] width 248 height 34
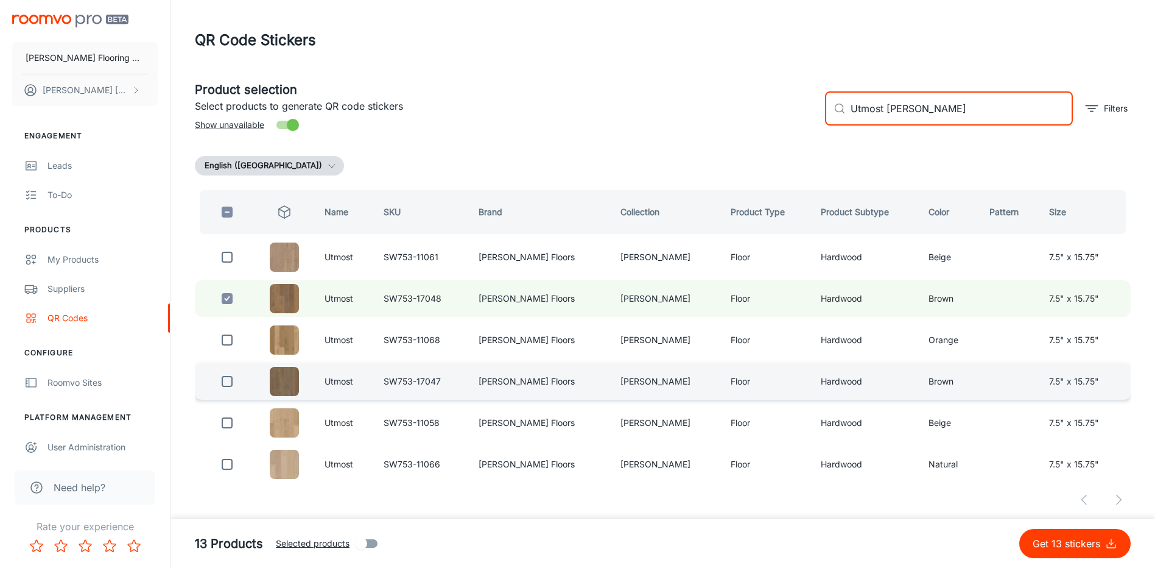
type input "Utmost [PERSON_NAME]"
drag, startPoint x: 230, startPoint y: 381, endPoint x: 241, endPoint y: 403, distance: 25.1
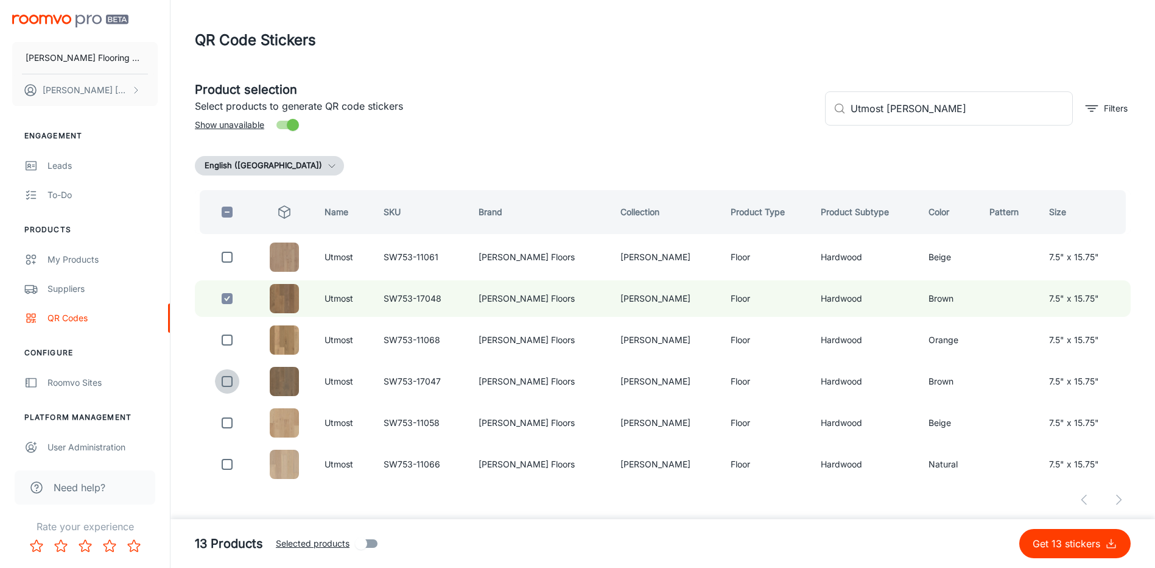
click at [231, 381] on input "checkbox" at bounding box center [227, 381] width 24 height 24
checkbox input "true"
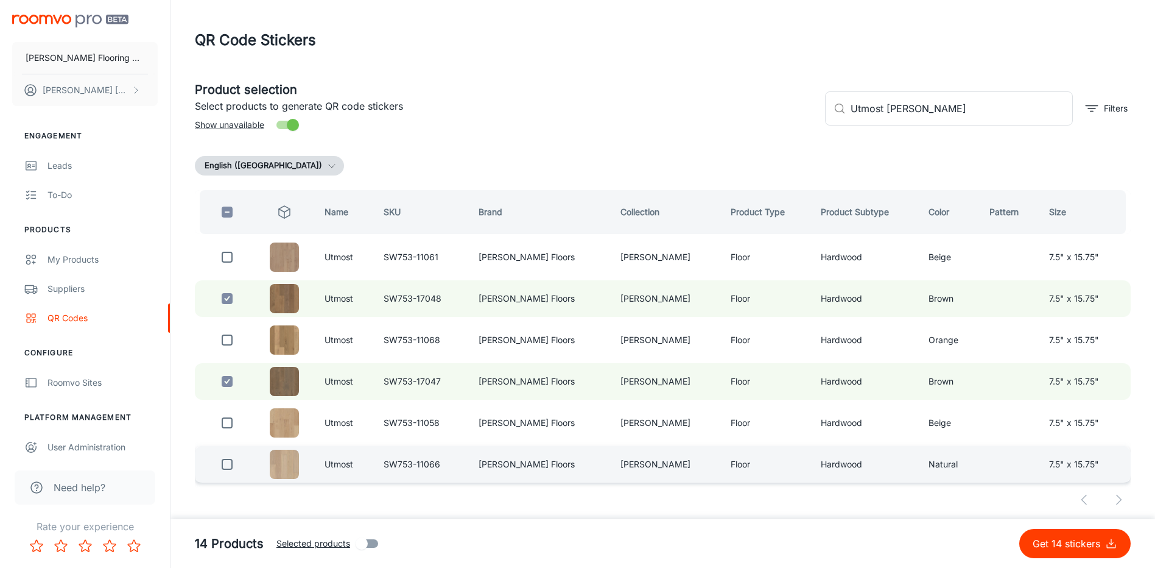
click at [230, 466] on input "checkbox" at bounding box center [227, 464] width 24 height 24
checkbox input "true"
click at [880, 113] on input "Utmost [PERSON_NAME]" at bounding box center [962, 108] width 222 height 34
drag, startPoint x: 883, startPoint y: 113, endPoint x: 817, endPoint y: 111, distance: 65.8
click at [818, 113] on div "​ Utmost [PERSON_NAME] ​ Filters" at bounding box center [972, 104] width 315 height 66
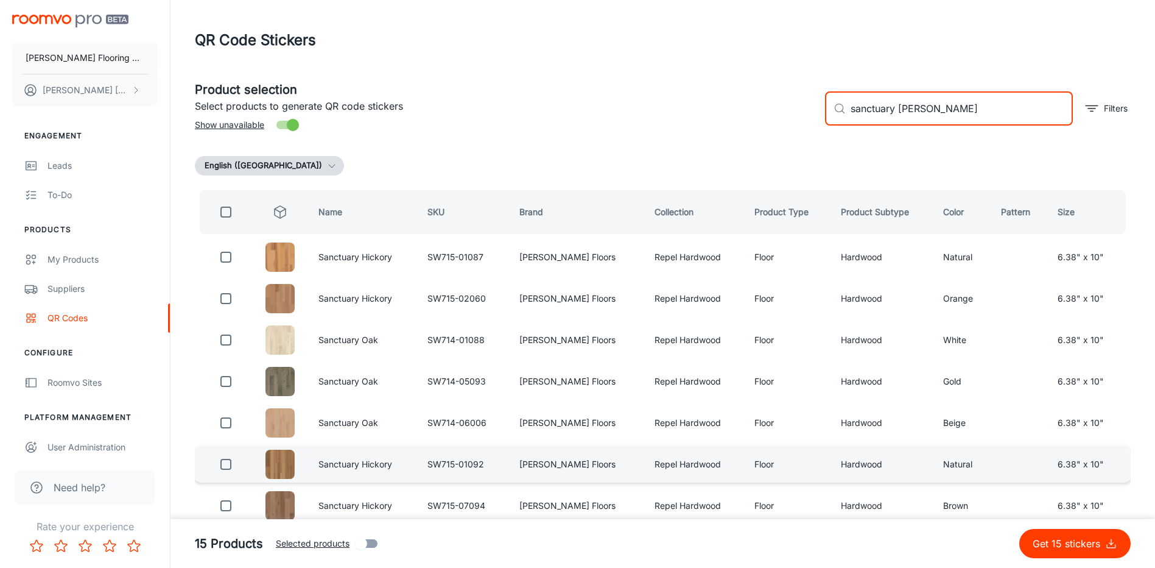
type input "sanctuary [PERSON_NAME]"
click at [229, 459] on input "checkbox" at bounding box center [226, 464] width 24 height 24
click at [1078, 536] on p "Get 16 stickers" at bounding box center [1069, 543] width 72 height 15
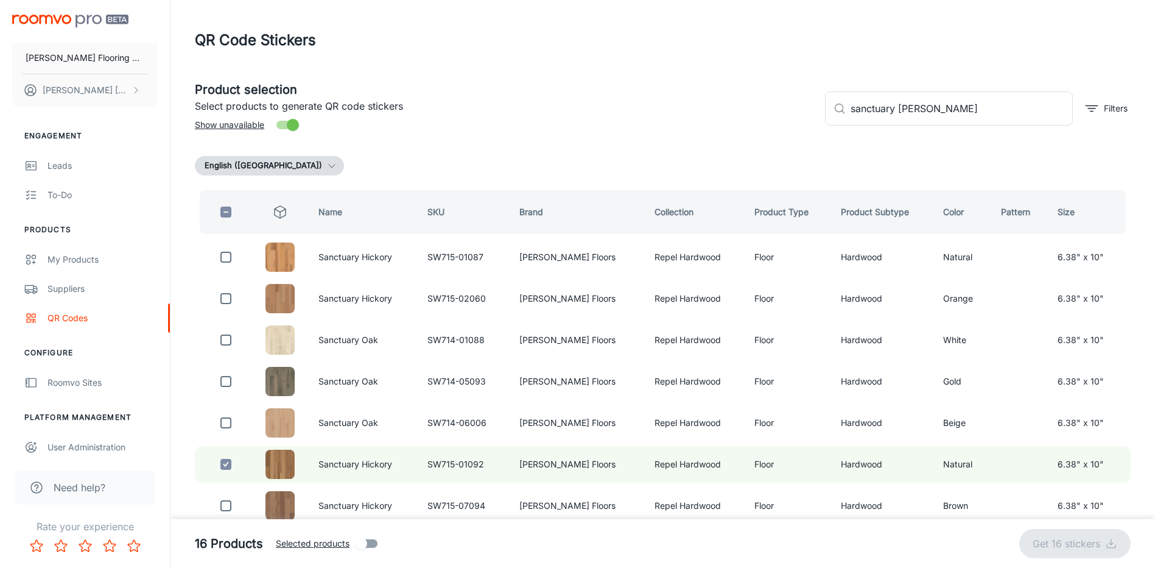
checkbox input "false"
